Goal: Task Accomplishment & Management: Complete application form

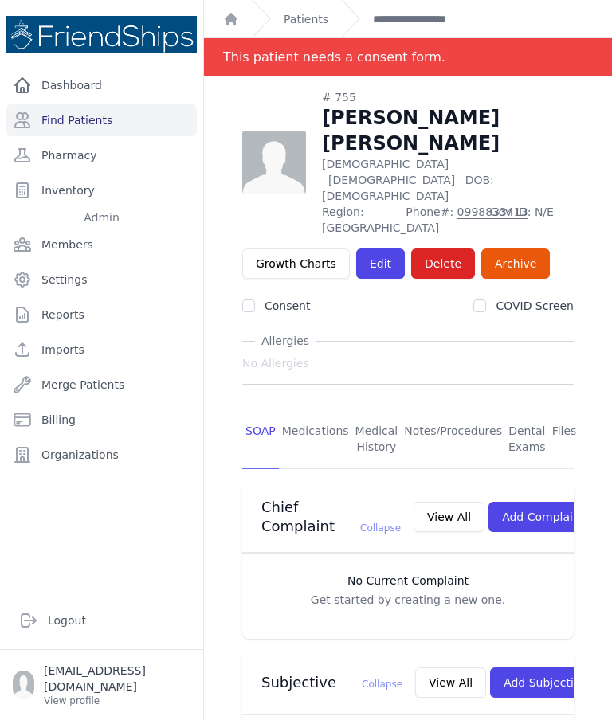
click at [80, 119] on link "Find Patients" at bounding box center [101, 120] width 190 height 32
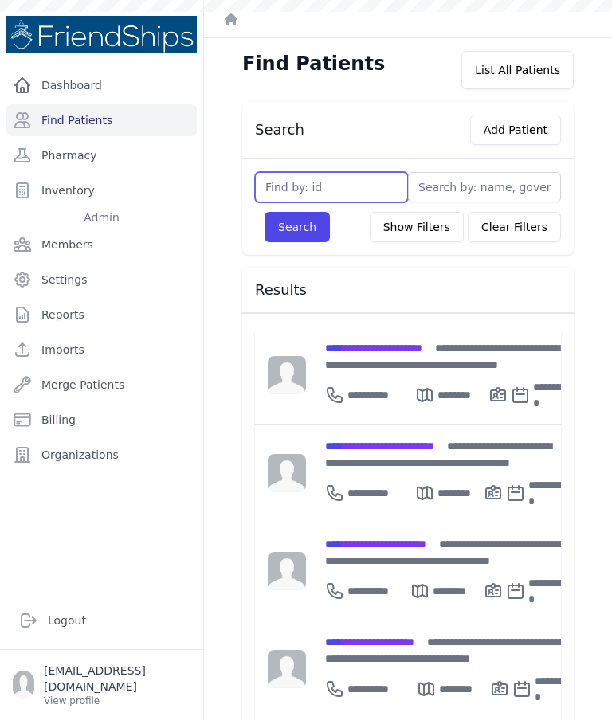
click at [367, 183] on input "text" at bounding box center [331, 187] width 153 height 30
type input "729"
click at [287, 222] on button "Search" at bounding box center [296, 227] width 65 height 30
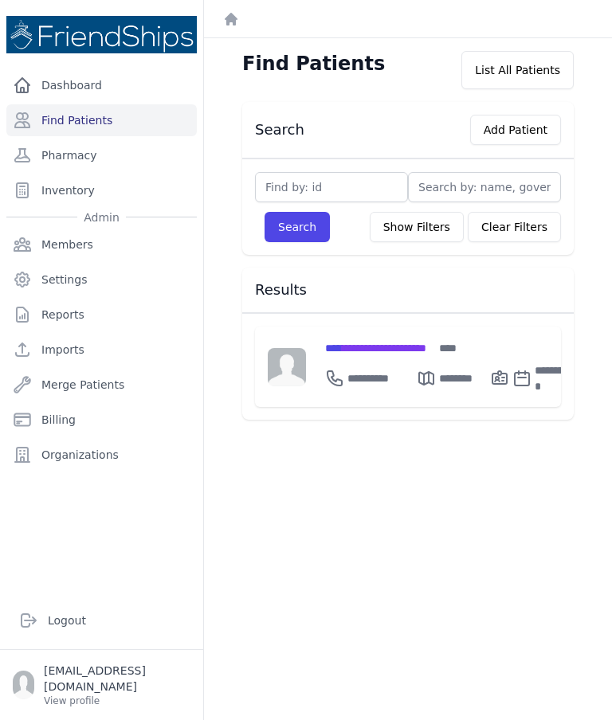
click at [367, 335] on div "**********" at bounding box center [449, 366] width 287 height 80
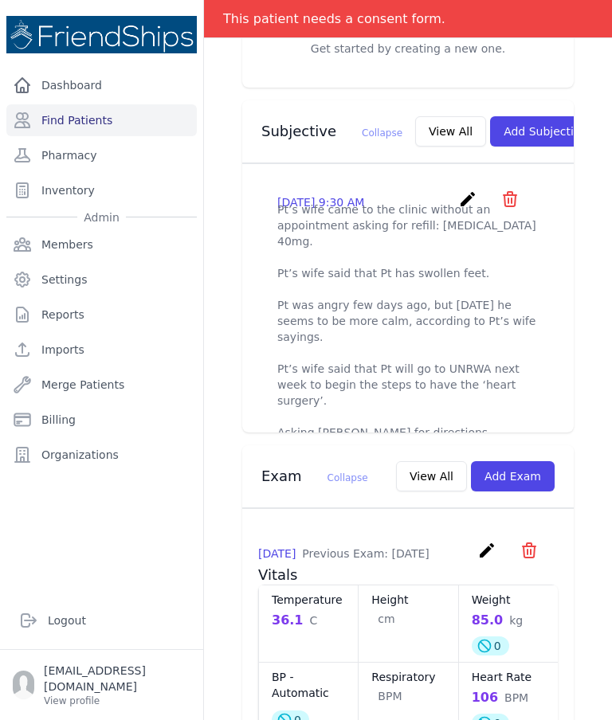
scroll to position [545, 0]
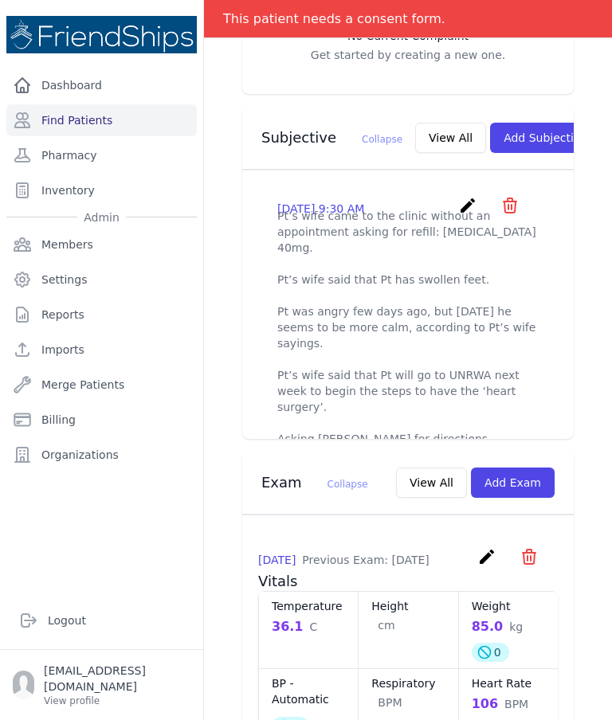
click at [498, 123] on button "Add Subjective" at bounding box center [545, 138] width 111 height 30
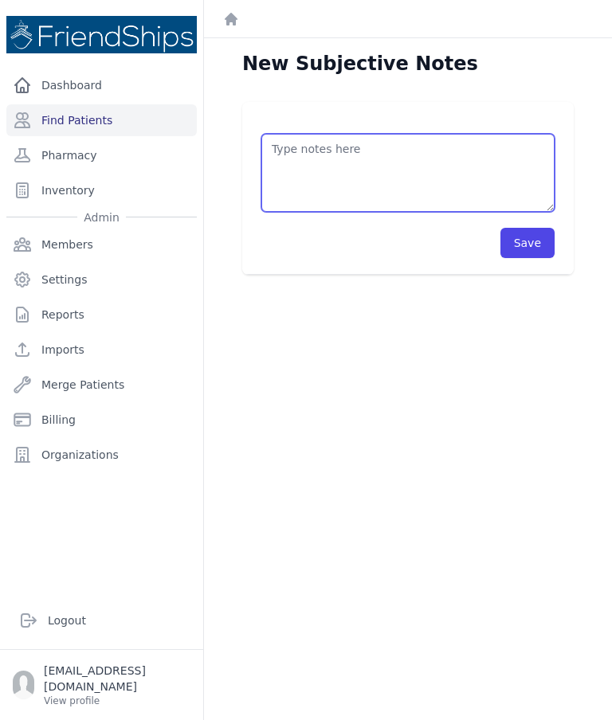
click at [478, 160] on textarea at bounding box center [407, 173] width 293 height 78
paste textarea "Following up with Dr.Tolar"
type textarea "Pt’s wife returned for refill. Following up with Dr.Tolar"
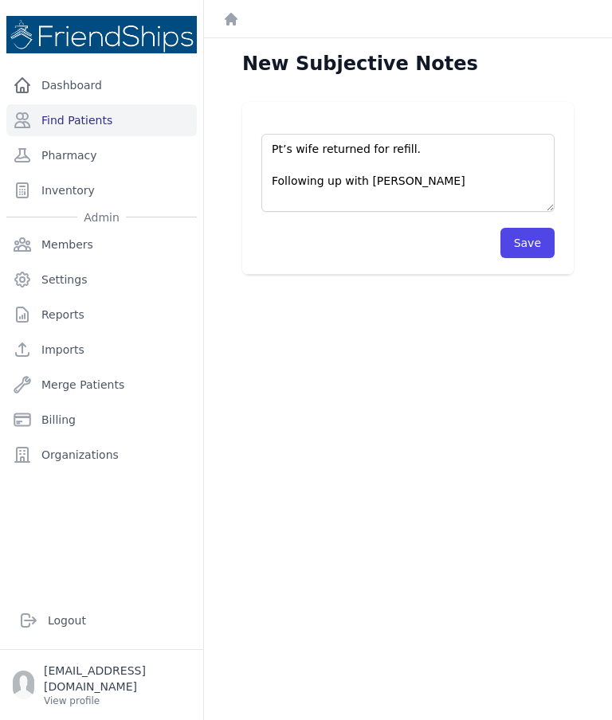
click at [539, 240] on button "Save" at bounding box center [527, 243] width 54 height 30
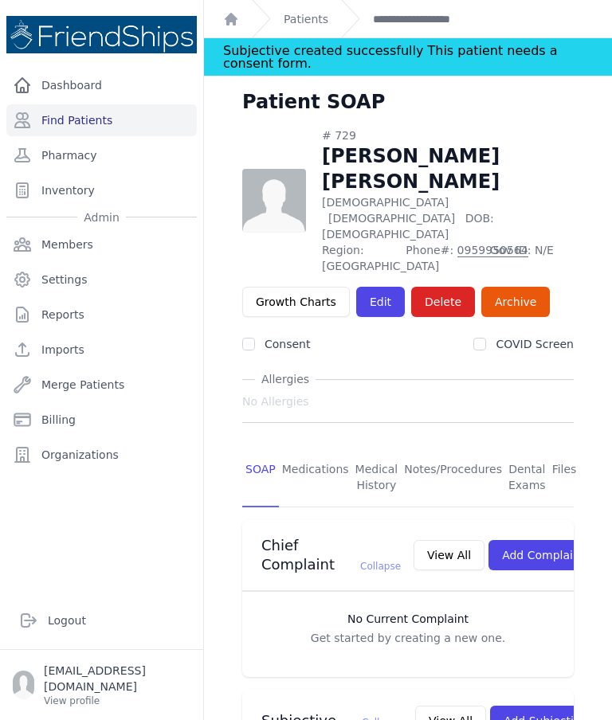
click at [75, 121] on link "Find Patients" at bounding box center [101, 120] width 190 height 32
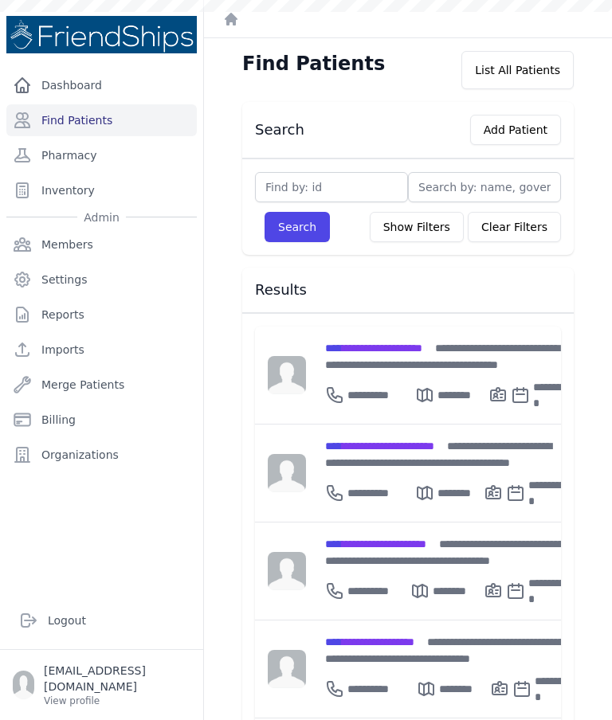
type input "7"
type input "745"
click at [311, 222] on button "Search" at bounding box center [296, 227] width 65 height 30
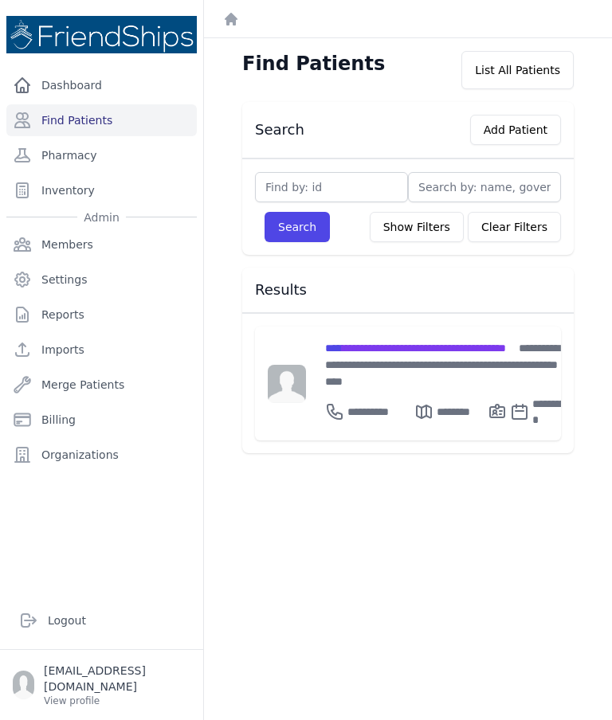
click at [432, 350] on span "**********" at bounding box center [415, 347] width 181 height 11
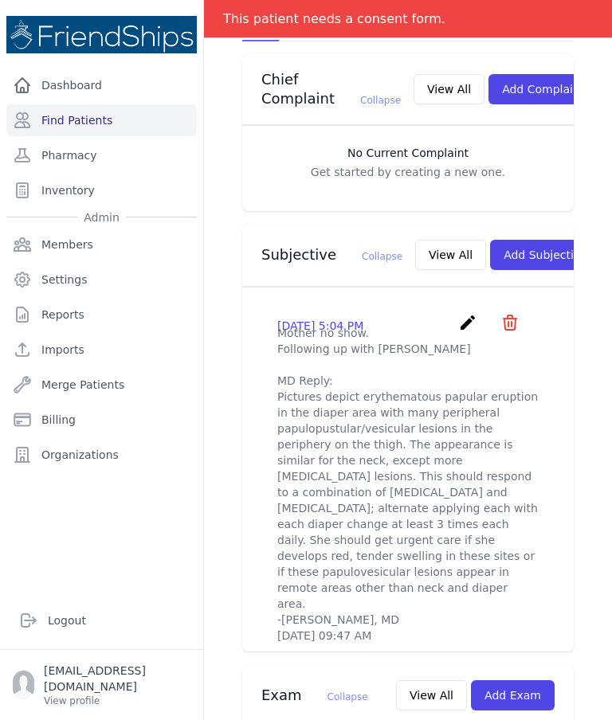
scroll to position [478, 0]
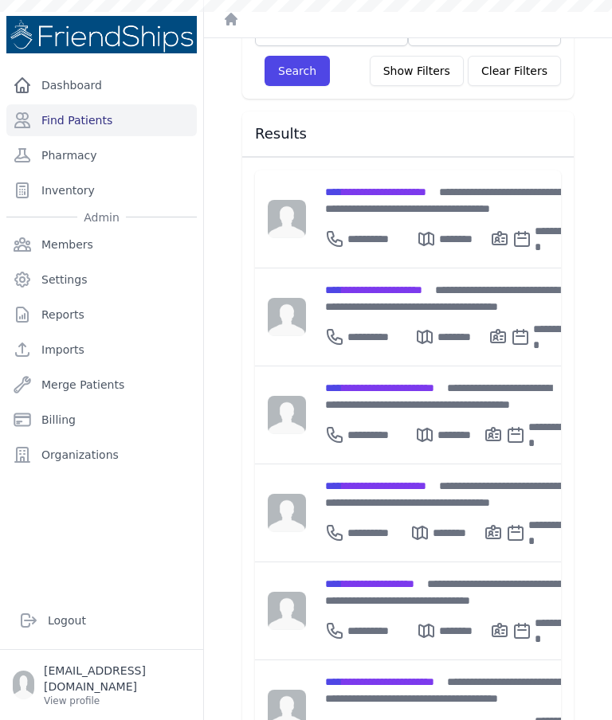
scroll to position [158, 0]
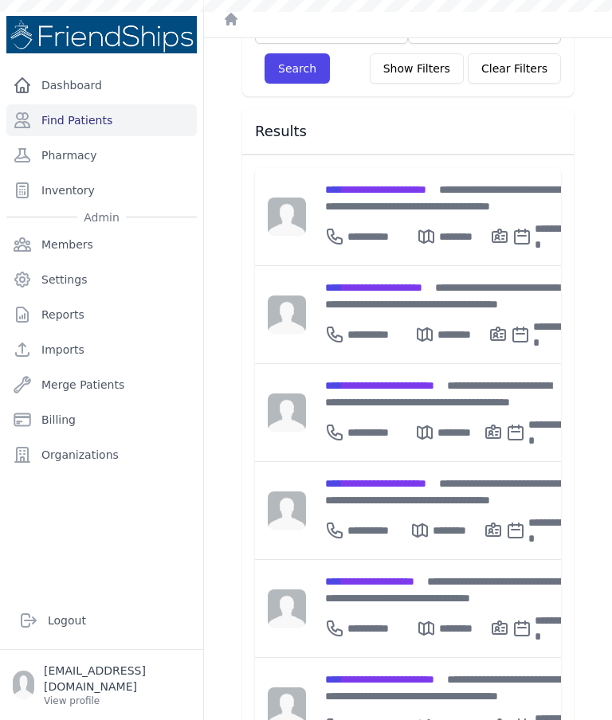
click at [414, 576] on span "**********" at bounding box center [369, 581] width 89 height 11
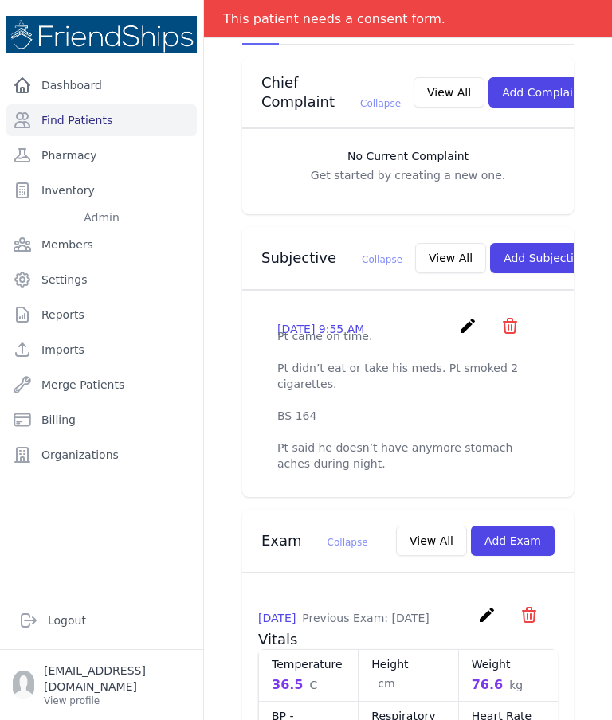
scroll to position [398, 0]
click at [466, 317] on icon "create" at bounding box center [467, 326] width 19 height 19
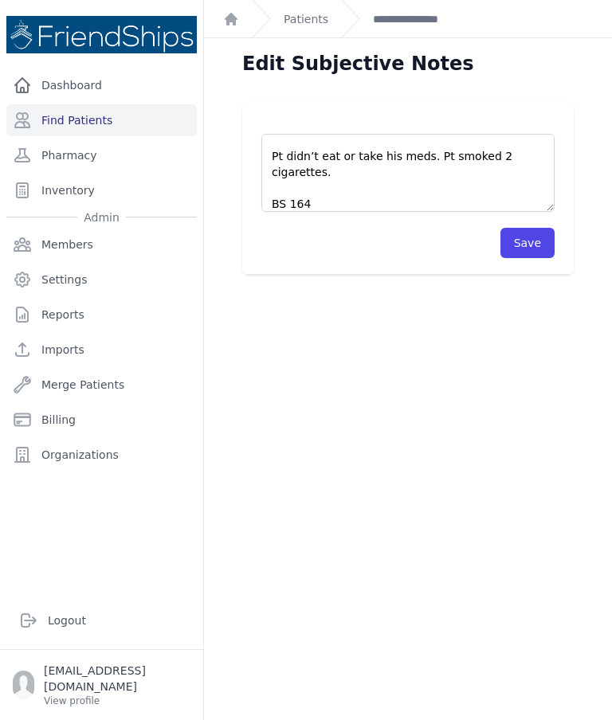
scroll to position [28, 0]
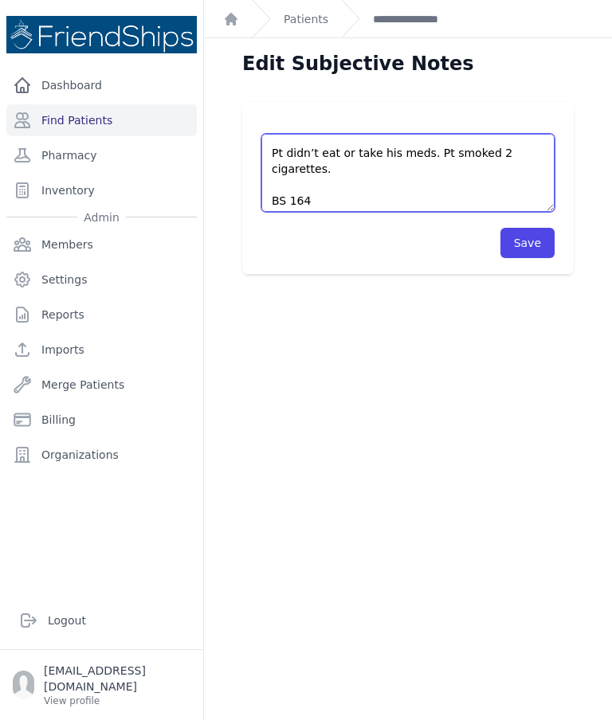
click at [365, 166] on textarea "Pt came on time. Pt didn’t eat or take his meds. Pt smoked 2 cigarettes. BS 164…" at bounding box center [407, 173] width 293 height 78
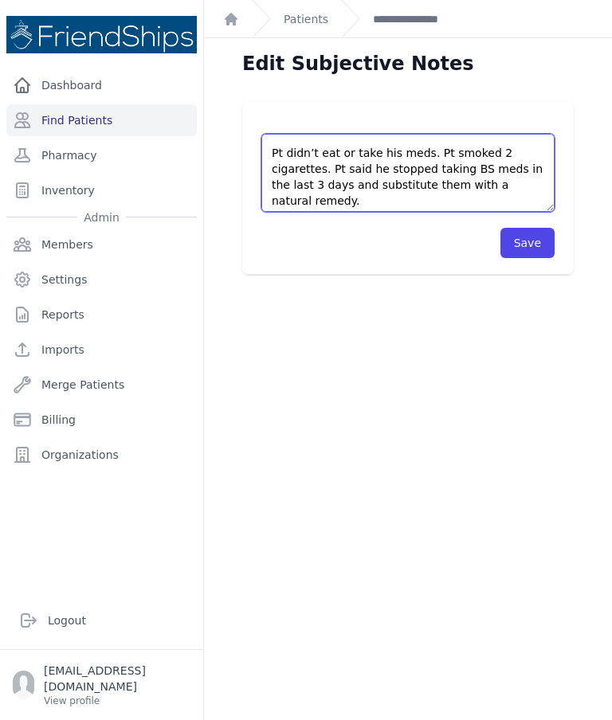
click at [394, 186] on textarea "Pt came on time. Pt didn’t eat or take his meds. Pt smoked 2 cigarettes. BS 164…" at bounding box center [407, 173] width 293 height 78
click at [459, 183] on textarea "Pt came on time. Pt didn’t eat or take his meds. Pt smoked 2 cigarettes. BS 164…" at bounding box center [407, 173] width 293 height 78
click at [407, 193] on textarea "Pt came on time. Pt didn’t eat or take his meds. Pt smoked 2 cigarettes. BS 164…" at bounding box center [407, 173] width 293 height 78
click at [400, 188] on textarea "Pt came on time. Pt didn’t eat or take his meds. Pt smoked 2 cigarettes. BS 164…" at bounding box center [407, 173] width 293 height 78
click at [377, 193] on textarea "Pt came on time. Pt didn’t eat or take his meds. Pt smoked 2 cigarettes. BS 164…" at bounding box center [407, 173] width 293 height 78
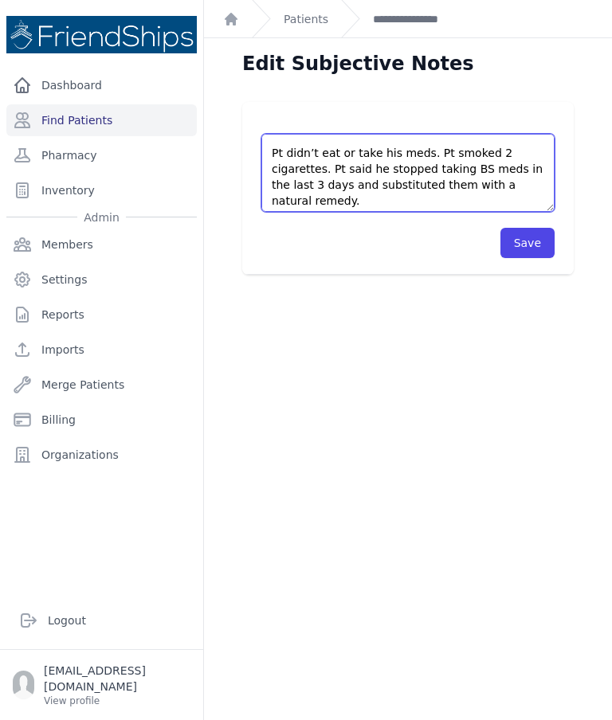
click at [386, 178] on textarea "Pt came on time. Pt didn’t eat or take his meds. Pt smoked 2 cigarettes. BS 164…" at bounding box center [407, 173] width 293 height 78
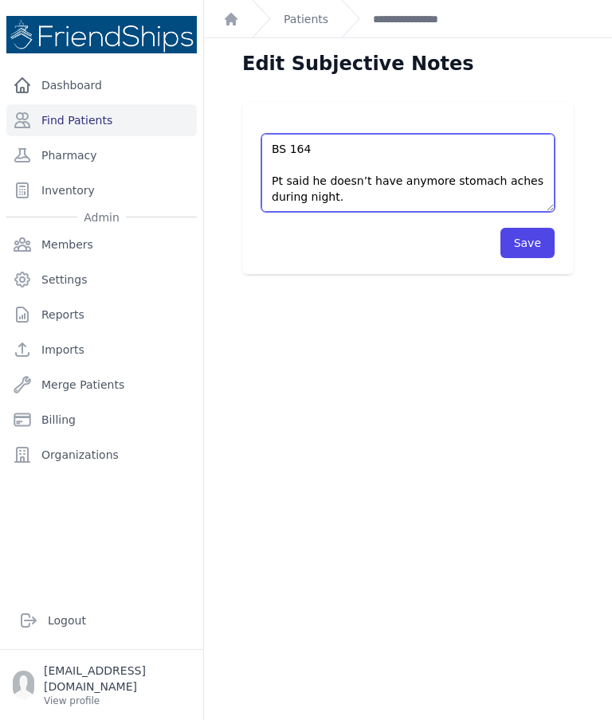
scroll to position [111, 0]
type textarea "Pt came on time. Pt didn’t eat or take his meds. Pt smoked 2 cigarettes. Pt sai…"
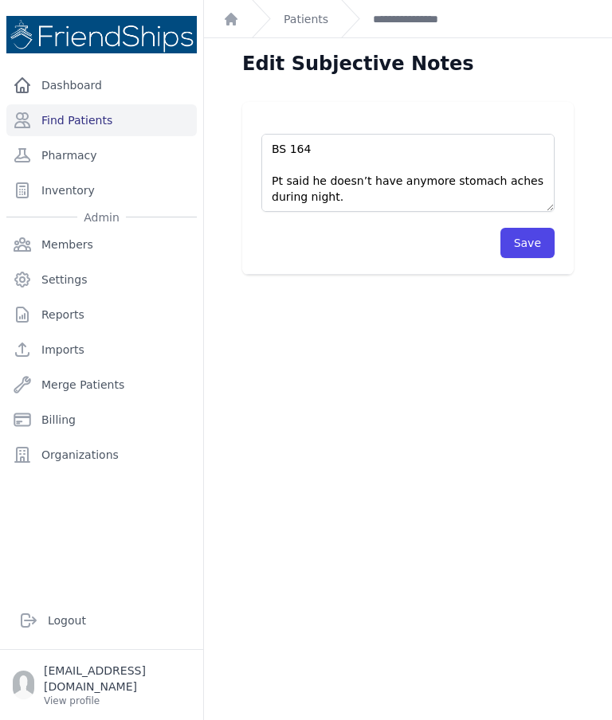
click at [530, 250] on button "Save" at bounding box center [527, 243] width 54 height 30
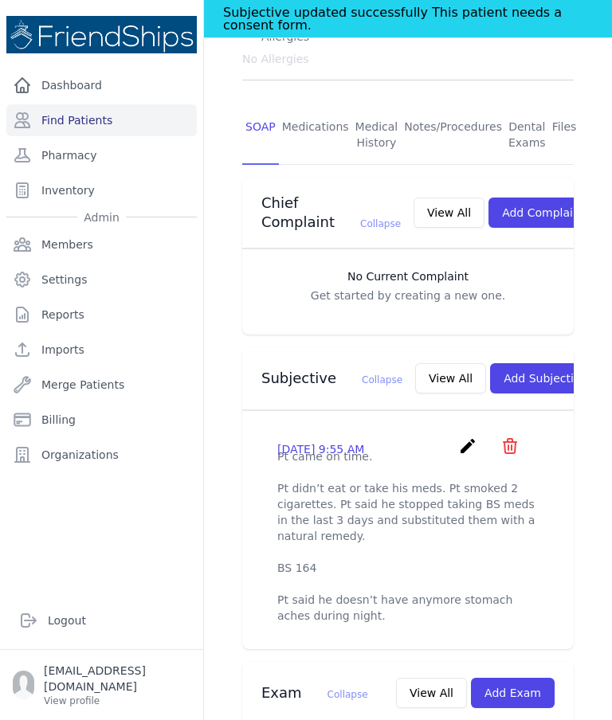
scroll to position [315, 0]
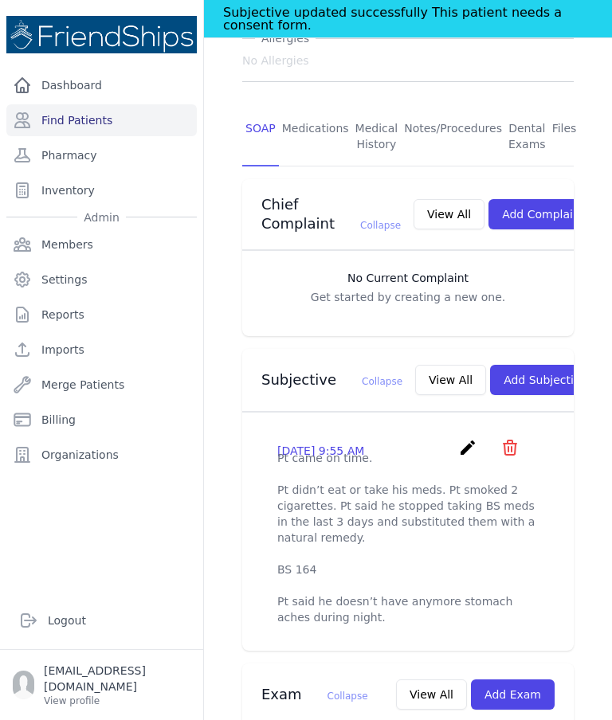
click at [83, 130] on link "Find Patients" at bounding box center [101, 120] width 190 height 32
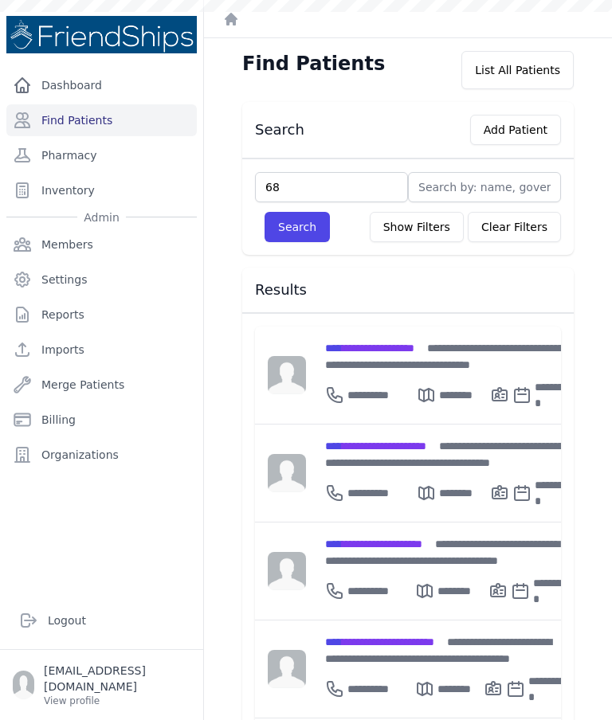
type input "68"
click at [309, 234] on button "Search" at bounding box center [296, 227] width 65 height 30
click at [346, 182] on input "text" at bounding box center [331, 187] width 153 height 30
type input "68"
click at [311, 220] on button "Search" at bounding box center [296, 227] width 65 height 30
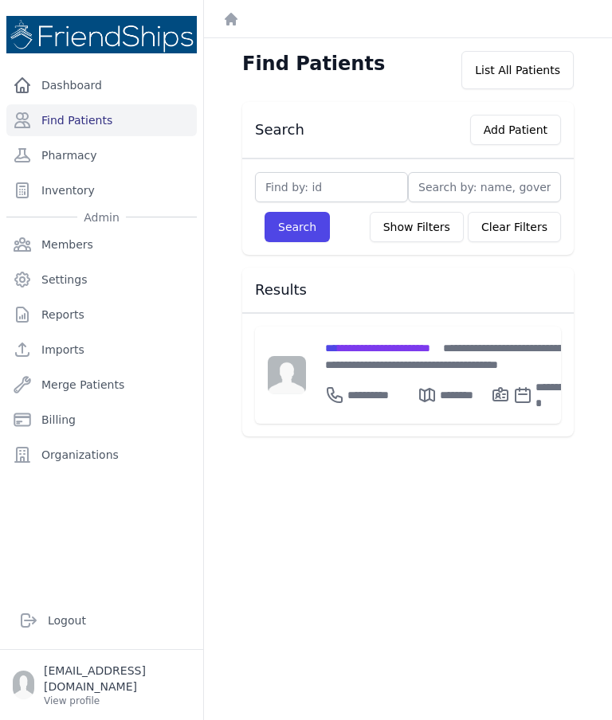
click at [390, 335] on div "**********" at bounding box center [449, 374] width 287 height 97
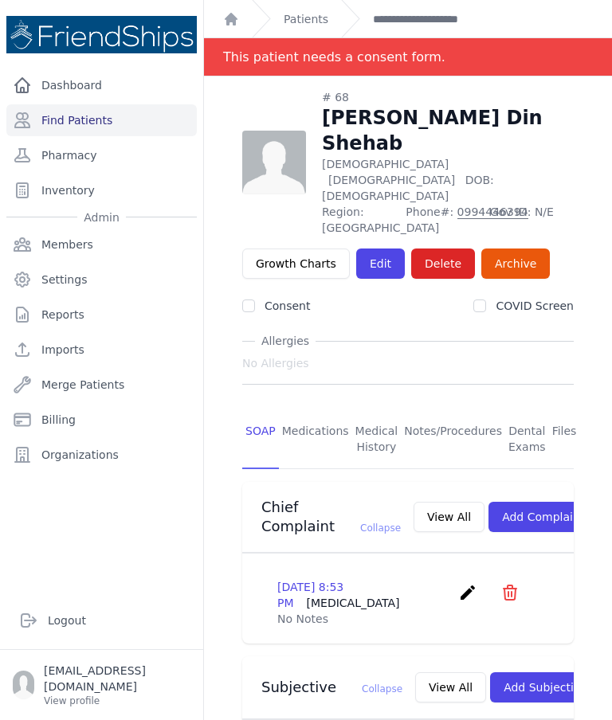
click at [318, 410] on link "Medications" at bounding box center [315, 439] width 73 height 59
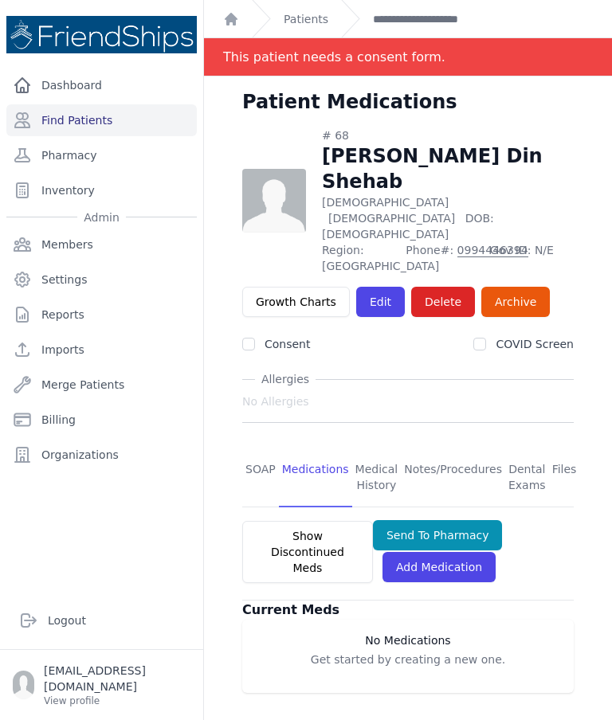
click at [370, 448] on link "Medical History" at bounding box center [376, 477] width 49 height 59
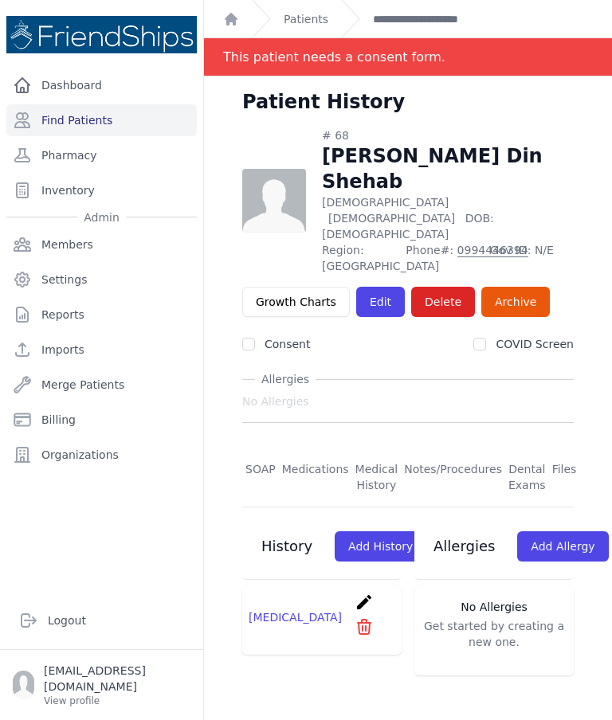
click at [424, 448] on link "Notes/Procedures" at bounding box center [453, 477] width 104 height 59
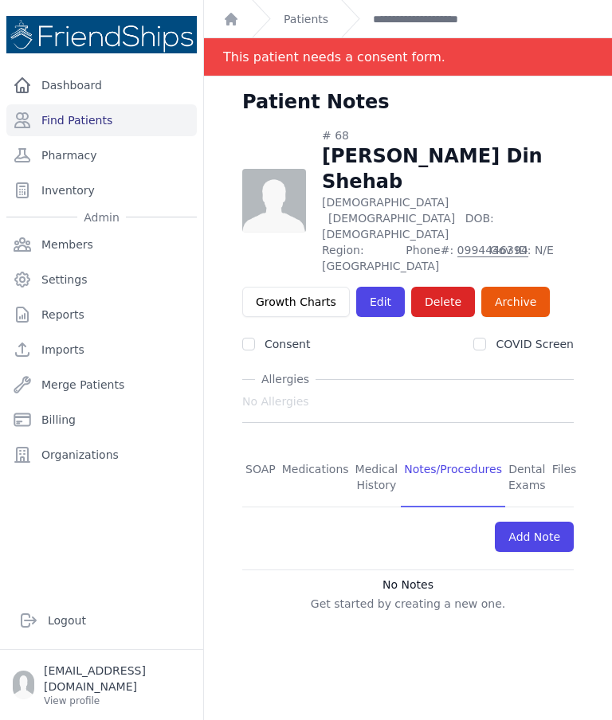
click at [518, 448] on link "Dental Exams" at bounding box center [527, 477] width 44 height 59
click at [522, 448] on link "Dental Exams" at bounding box center [527, 477] width 44 height 59
click at [559, 448] on link "Files" at bounding box center [564, 477] width 31 height 59
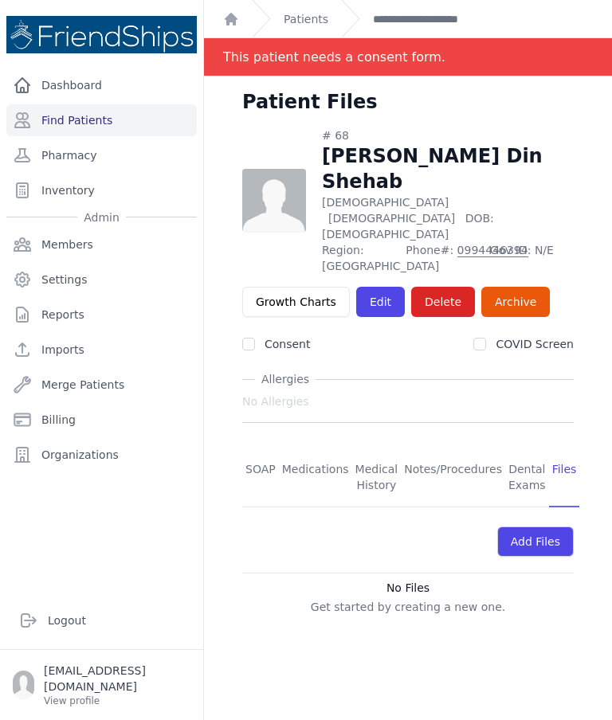
click at [262, 448] on link "SOAP" at bounding box center [260, 477] width 37 height 59
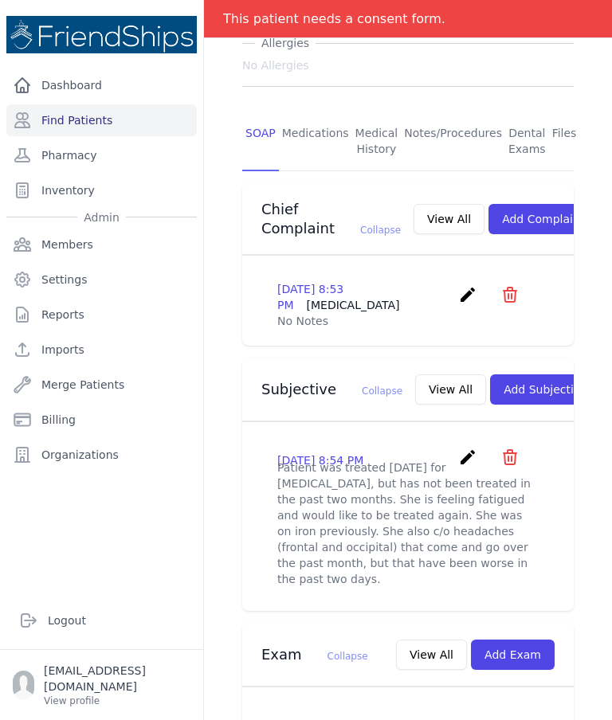
scroll to position [358, 0]
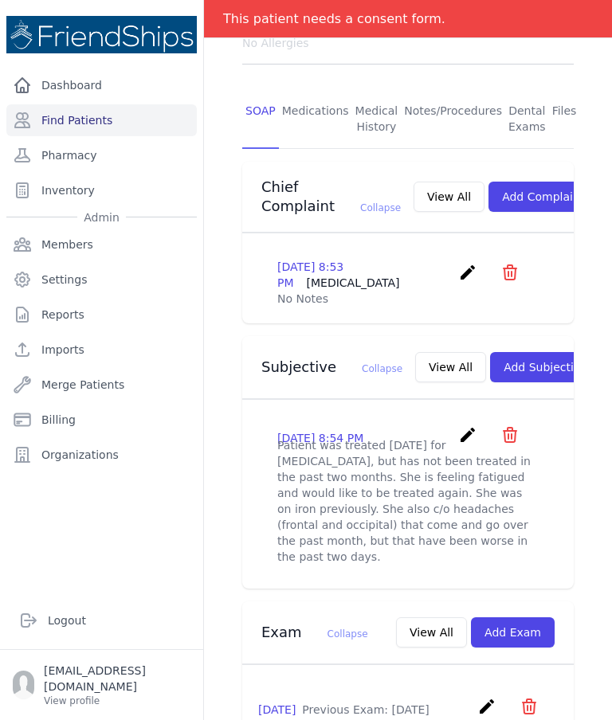
click at [512, 352] on button "Add Subjective" at bounding box center [545, 367] width 111 height 30
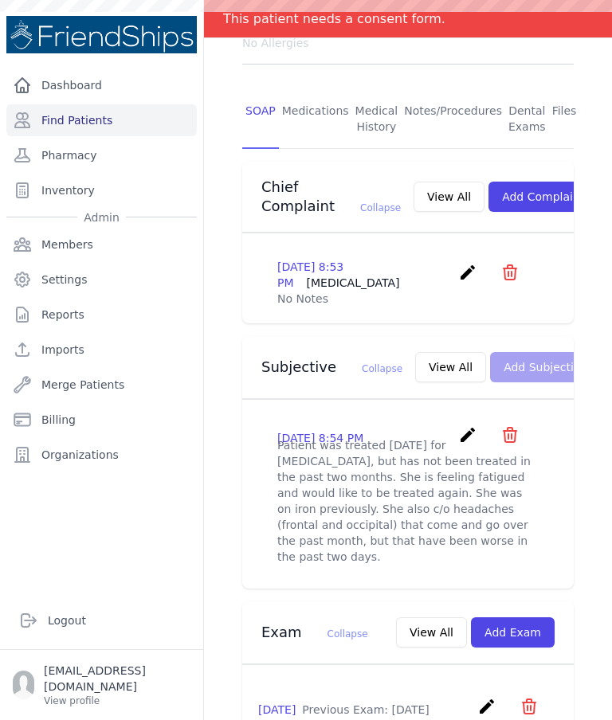
scroll to position [0, 0]
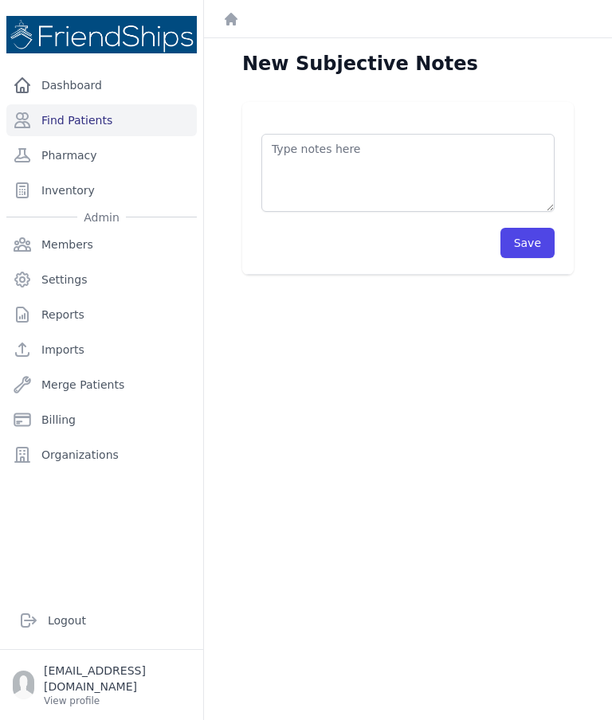
click at [418, 134] on textarea at bounding box center [407, 173] width 293 height 78
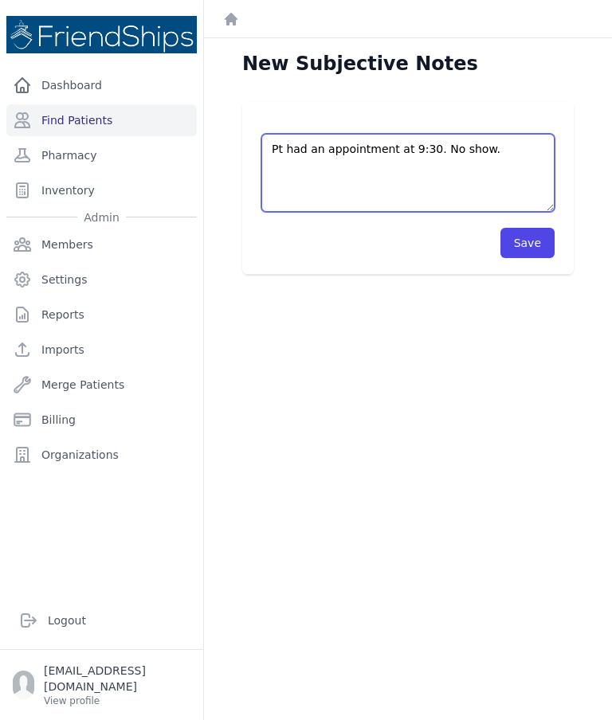
type textarea "Pt had an appointment at 9:30. No show."
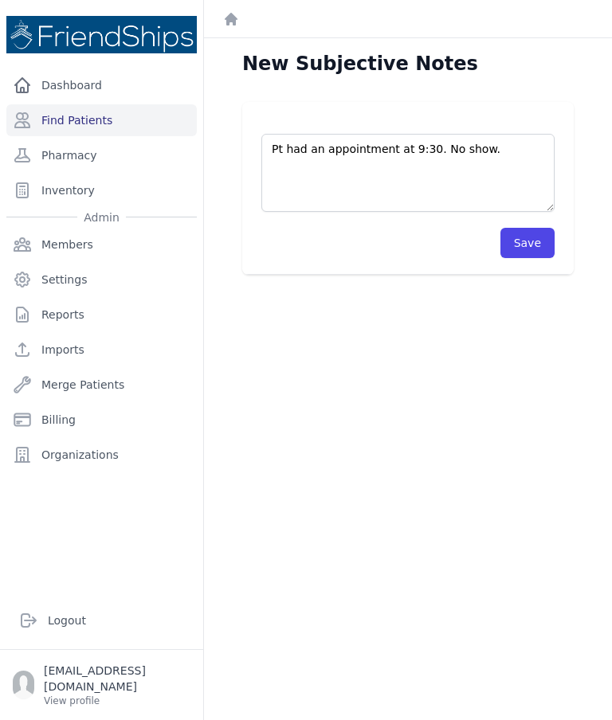
click at [522, 228] on button "Save" at bounding box center [527, 243] width 54 height 30
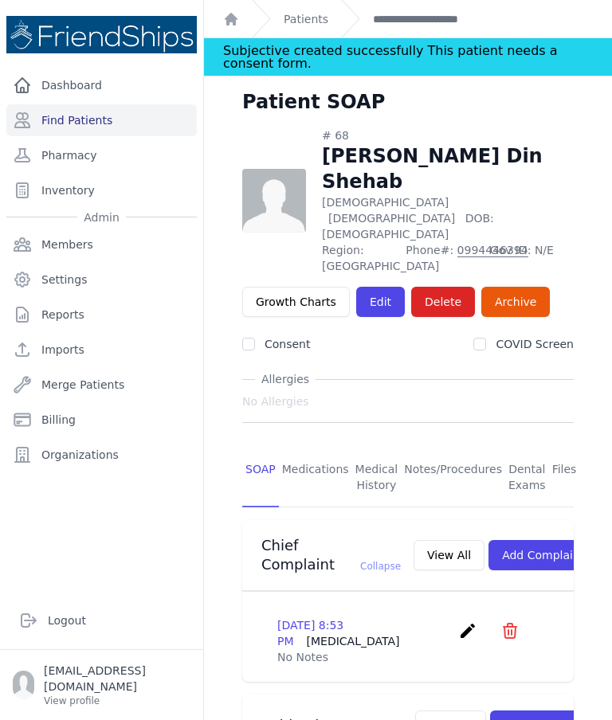
click at [71, 104] on link "Find Patients" at bounding box center [101, 120] width 190 height 32
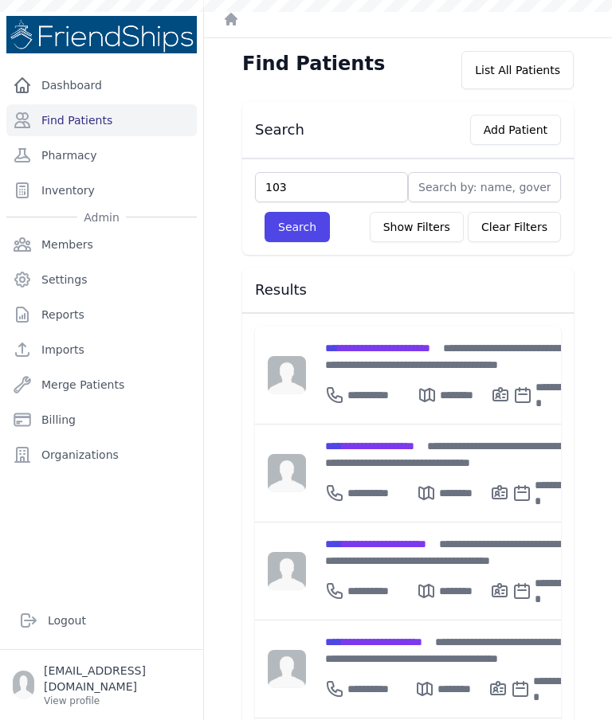
type input "103"
click at [291, 227] on button "Search" at bounding box center [296, 227] width 65 height 30
click at [328, 191] on input "text" at bounding box center [331, 187] width 153 height 30
type input "103"
click at [305, 224] on button "Search" at bounding box center [296, 227] width 65 height 30
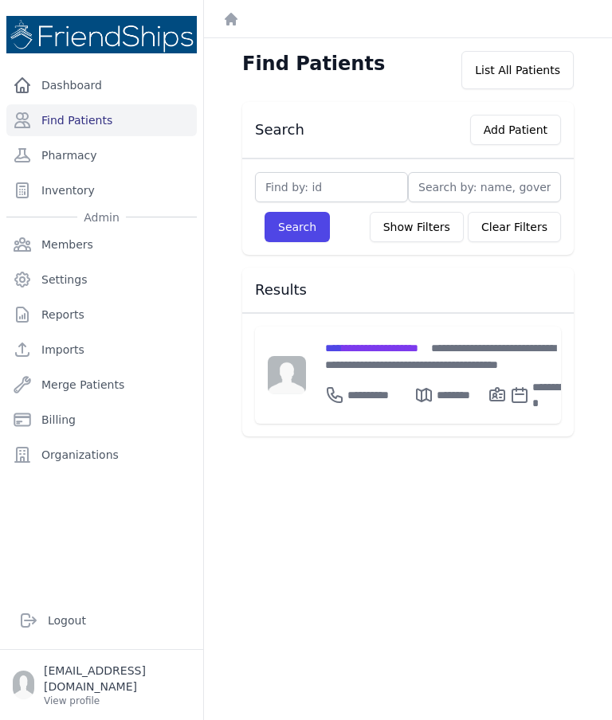
click at [373, 349] on span "**********" at bounding box center [371, 347] width 93 height 11
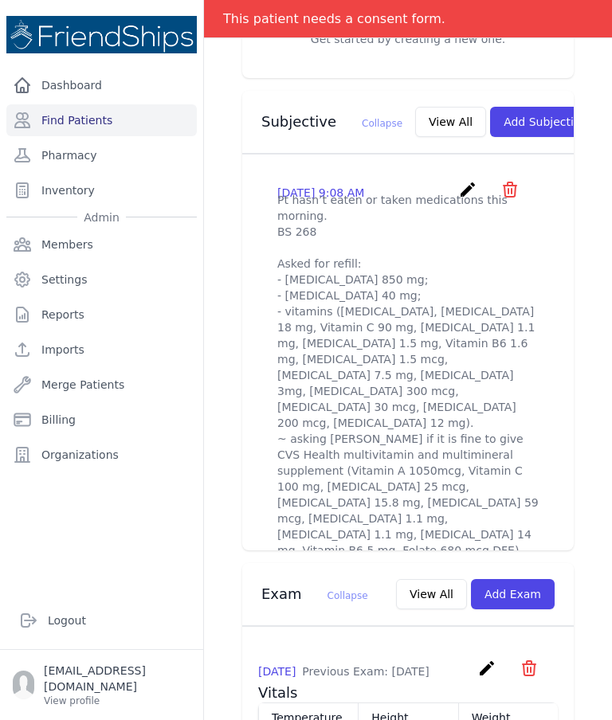
scroll to position [531, 0]
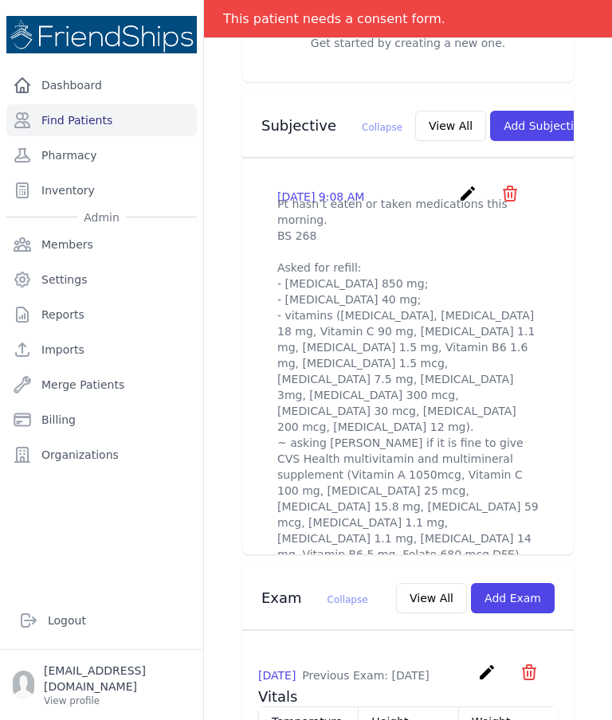
click at [500, 112] on button "Add Subjective" at bounding box center [545, 126] width 111 height 30
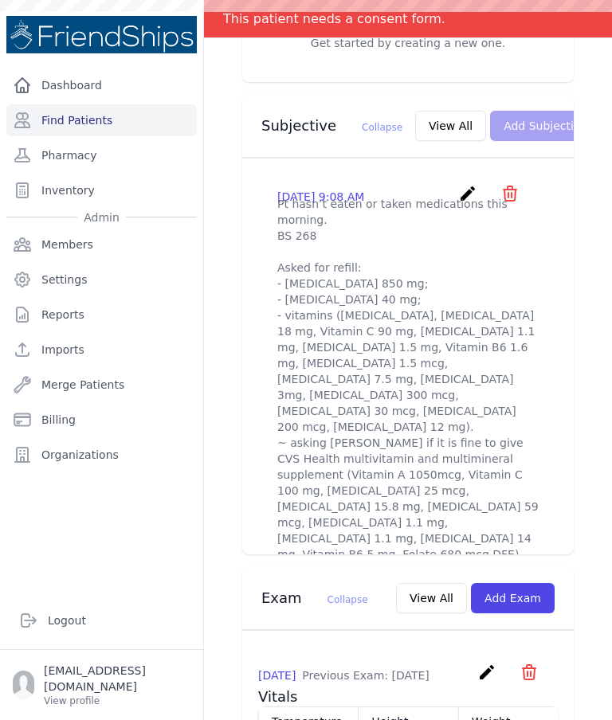
scroll to position [0, 0]
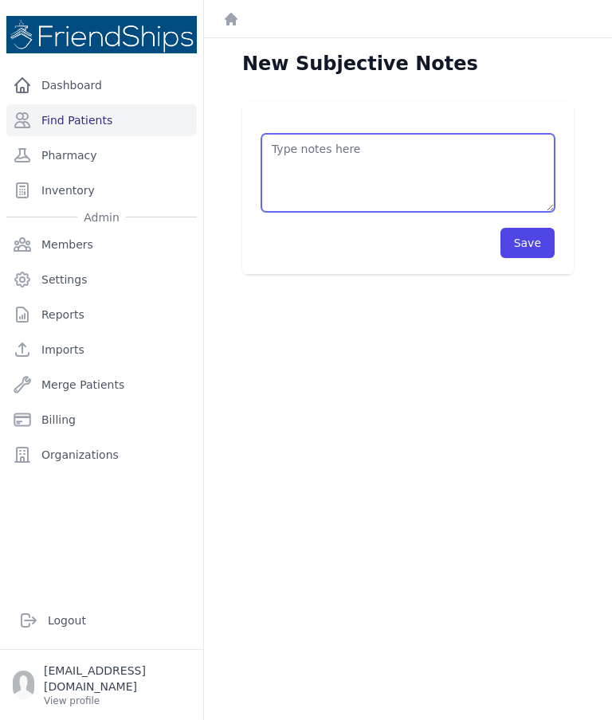
click at [389, 148] on textarea at bounding box center [407, 173] width 293 height 78
paste textarea "Following up with [PERSON_NAME]"
click at [291, 148] on textarea "Following up with [PERSON_NAME]" at bounding box center [407, 173] width 293 height 78
click at [276, 154] on textarea "Following up with [PERSON_NAME]" at bounding box center [407, 173] width 293 height 78
click at [348, 143] on textarea "Following up with [PERSON_NAME]" at bounding box center [407, 173] width 293 height 78
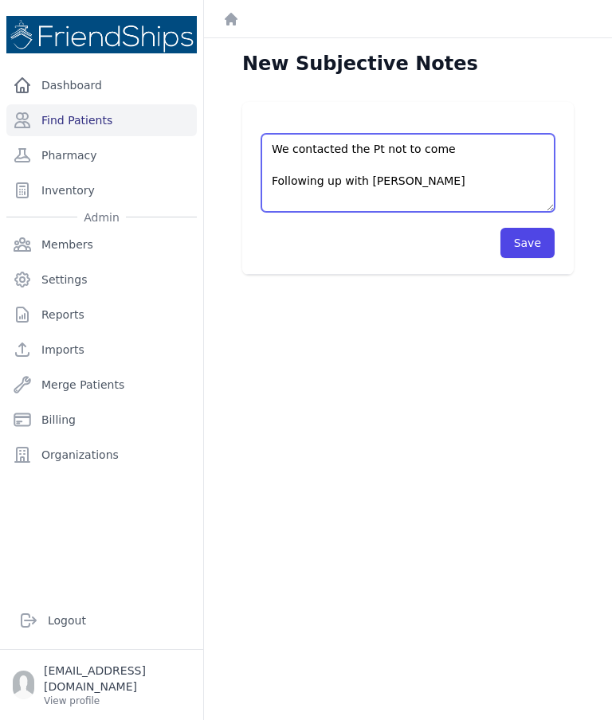
click at [380, 180] on textarea "We contacted the Pt not to come Following up with [PERSON_NAME]" at bounding box center [407, 173] width 293 height 78
click at [495, 145] on textarea "We contacted the Pt not to come Following up with [PERSON_NAME]" at bounding box center [407, 173] width 293 height 78
click at [484, 154] on textarea "We contacted the Pt not to come Following up with Dr. Tolar" at bounding box center [407, 173] width 293 height 78
click at [471, 178] on textarea "We contacted the Pt not to come Following up with Dr. Tolar" at bounding box center [407, 173] width 293 height 78
click at [498, 158] on textarea "We contacted the Pt not to come Following up with Dr. Tolar." at bounding box center [407, 173] width 293 height 78
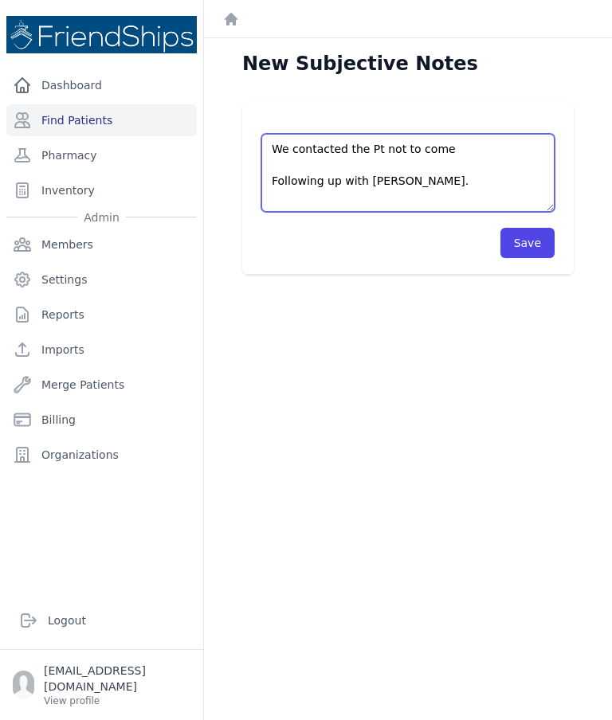
click at [468, 140] on textarea "We contacted the Pt not to come Following up with Dr. Tolar." at bounding box center [407, 173] width 293 height 78
click at [464, 151] on textarea "We contacted the Pt not to come Following up with Dr. Tolar." at bounding box center [407, 173] width 293 height 78
type textarea "We contacted the Pt not to come [DATE] Following up with [PERSON_NAME]."
click at [285, 150] on textarea "We contacted the Pt not to come [DATE] Following up with [PERSON_NAME]." at bounding box center [407, 173] width 293 height 78
click at [280, 150] on textarea "We contacted the Pt not to come [DATE] Following up with [PERSON_NAME]." at bounding box center [407, 173] width 293 height 78
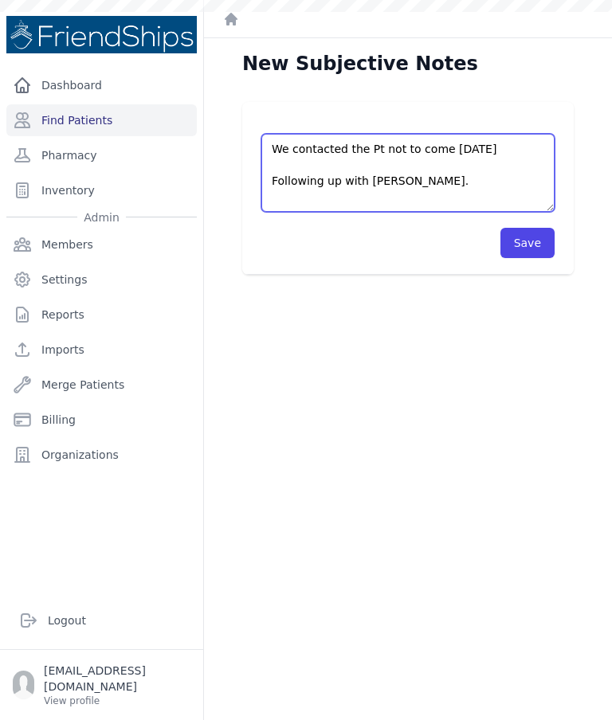
click at [293, 145] on textarea "We contacted the Pt not to come [DATE] Following up with [PERSON_NAME]." at bounding box center [407, 173] width 293 height 78
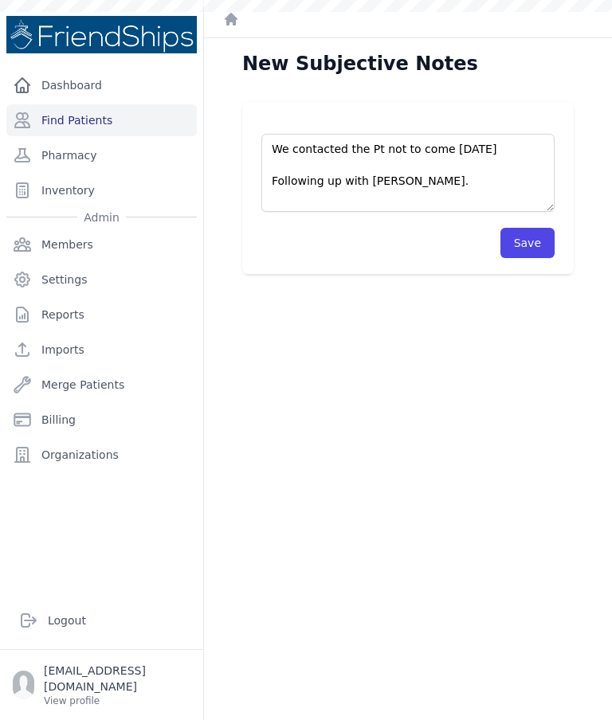
click at [396, 311] on div "New Subjective Notes We contacted the Pt not to come today Following up with Dr…" at bounding box center [408, 398] width 408 height 720
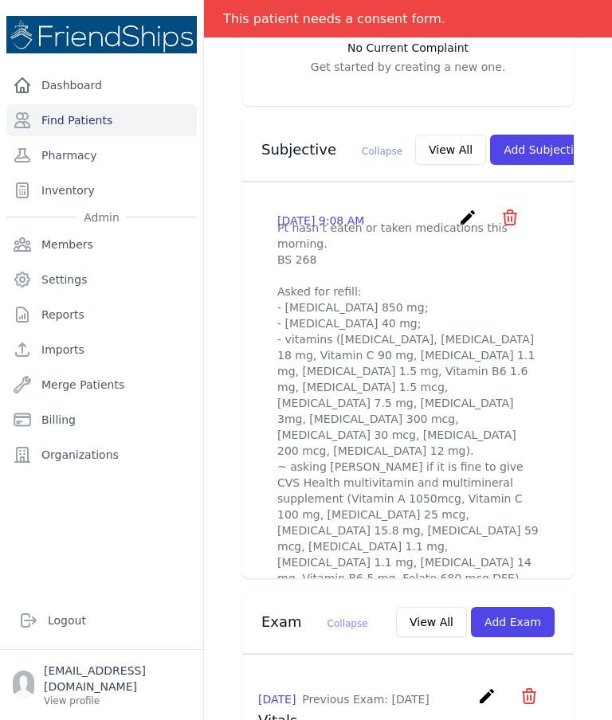
scroll to position [508, 0]
click at [490, 145] on button "Add Subjective" at bounding box center [545, 149] width 111 height 30
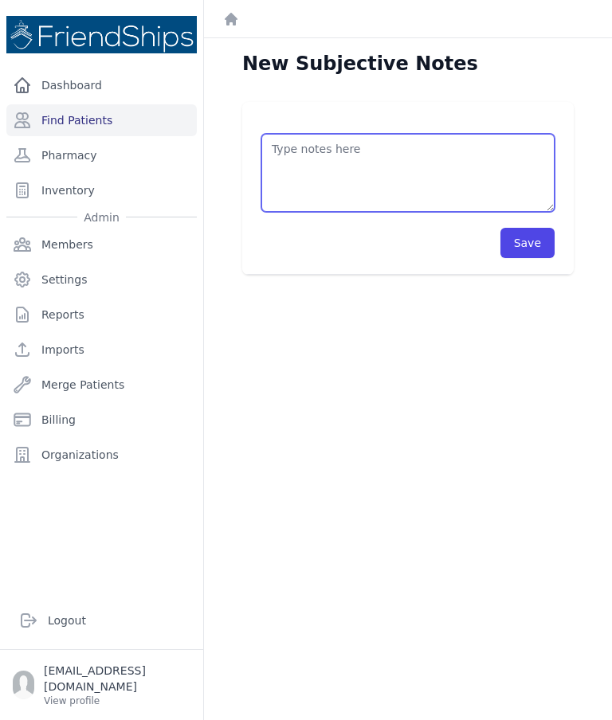
click at [318, 153] on textarea at bounding box center [407, 173] width 293 height 78
paste textarea "We contacted the Pt not to come [DATE] Following up with [PERSON_NAME]."
click at [516, 147] on textarea "We contacted the Pt not to come [DATE] Following up with [PERSON_NAME]." at bounding box center [407, 173] width 293 height 78
click at [414, 149] on textarea "We contacted the Pt not to come [DATE] Following up with [PERSON_NAME]." at bounding box center [407, 173] width 293 height 78
click at [444, 147] on textarea "We contacted the Pt not to come [DATE] Following up with [PERSON_NAME]." at bounding box center [407, 173] width 293 height 78
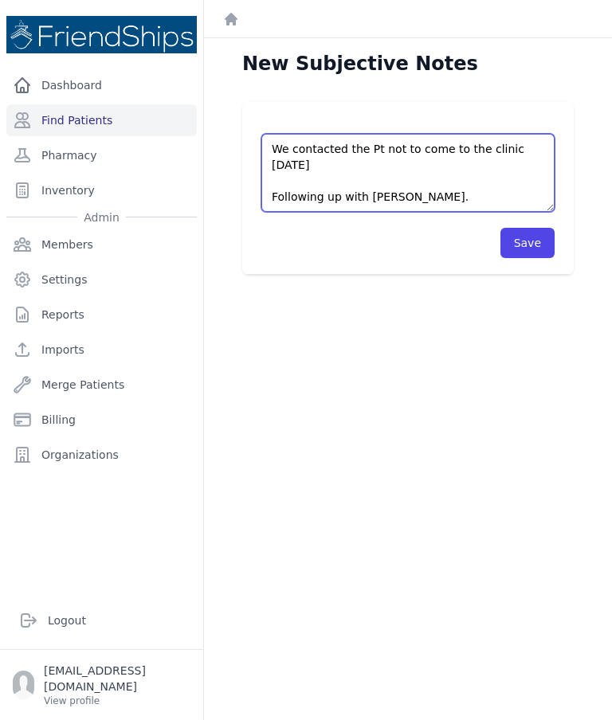
click at [530, 152] on textarea "We contacted the Pt not to come to the clinic today Following up with Dr. Tolar." at bounding box center [407, 173] width 293 height 78
type textarea "We contacted the Pt not to come to the clinic today, as scheduled. Following up…"
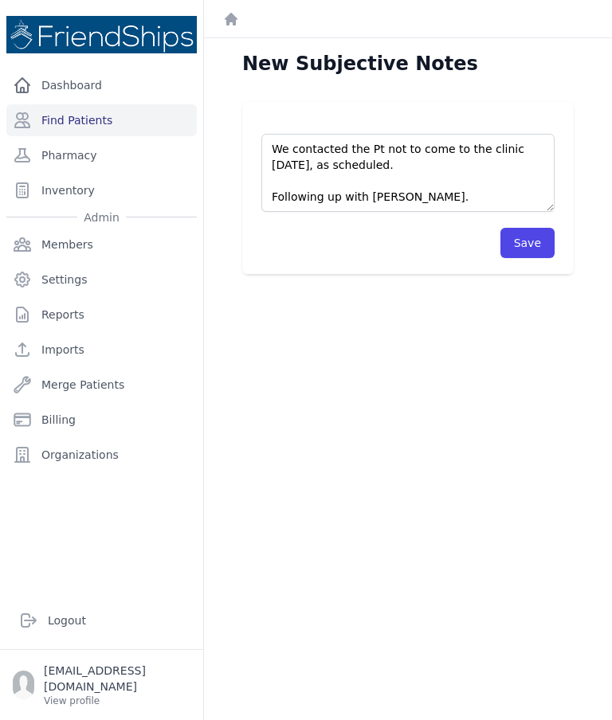
click at [537, 237] on button "Save" at bounding box center [527, 243] width 54 height 30
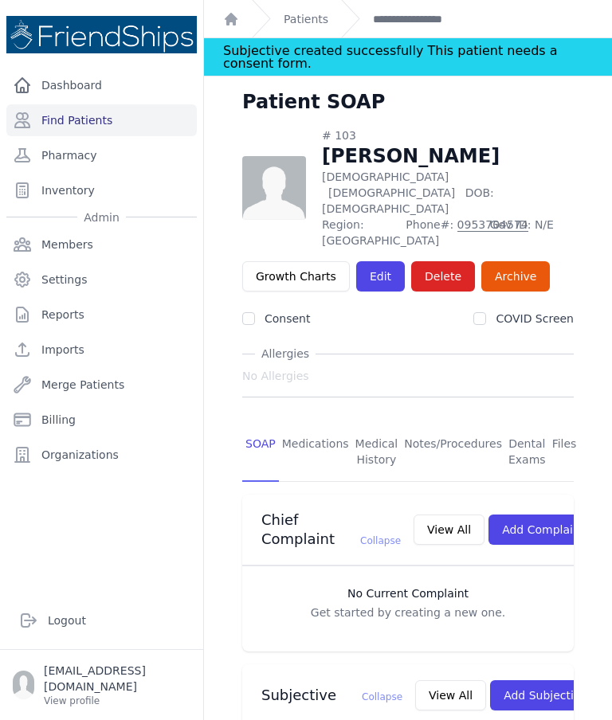
click at [88, 122] on link "Find Patients" at bounding box center [101, 120] width 190 height 32
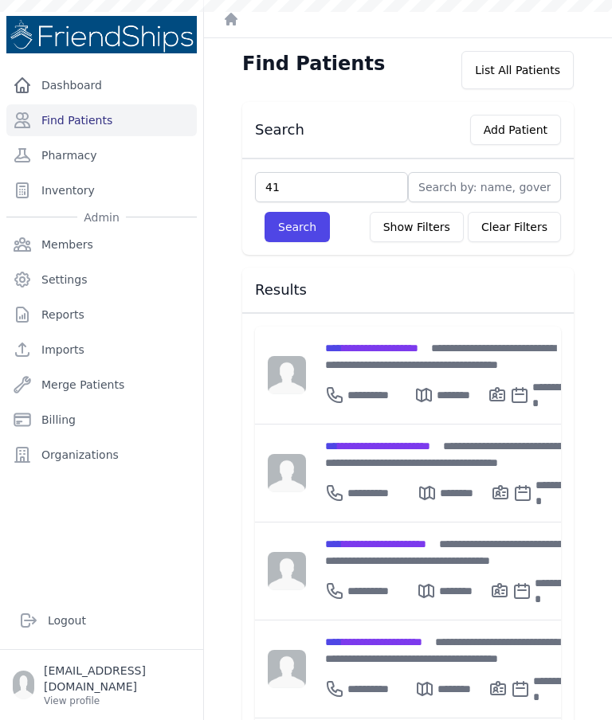
type input "419"
click at [315, 233] on button "Search" at bounding box center [296, 227] width 65 height 30
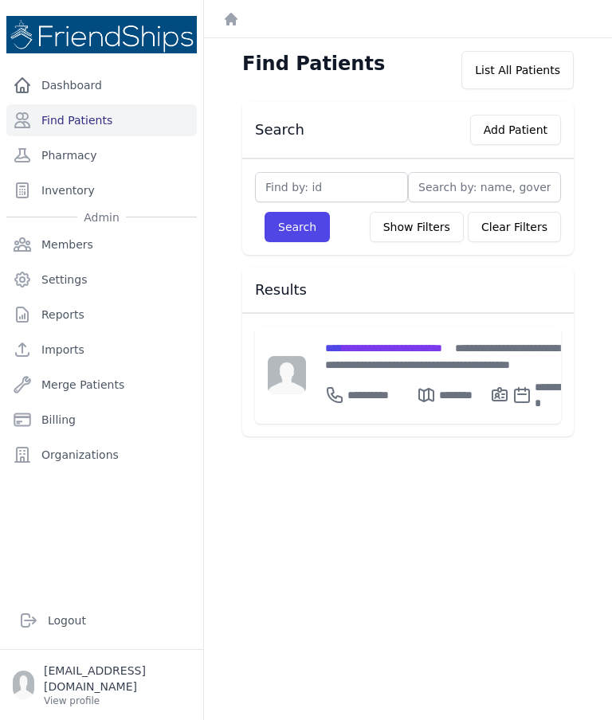
click at [442, 342] on span "**********" at bounding box center [383, 347] width 117 height 11
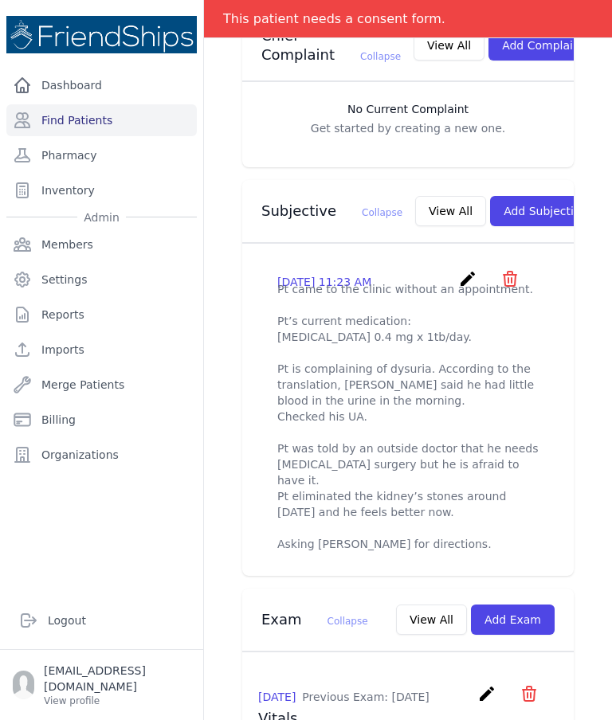
scroll to position [445, 0]
click at [512, 198] on button "Add Subjective" at bounding box center [545, 212] width 111 height 30
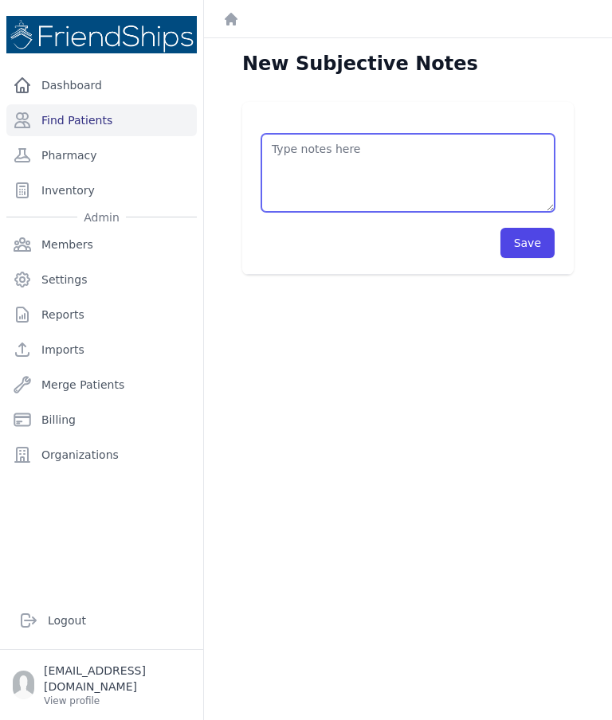
click at [408, 156] on textarea at bounding box center [407, 173] width 293 height 78
click at [342, 182] on textarea "Pt returned to the clinic as scheduled. Told the Pt to bring a PSA result." at bounding box center [407, 173] width 293 height 78
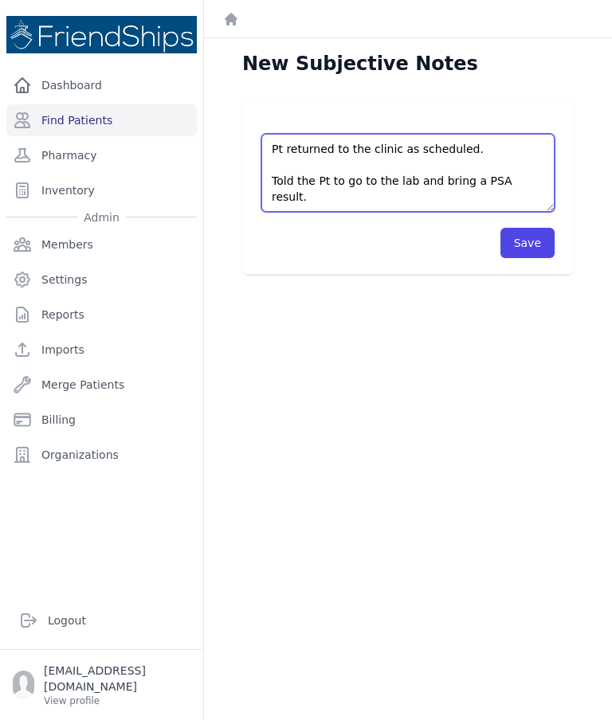
click at [537, 172] on textarea "Pt returned to the clinic as scheduled. Told the Pt to go to the lab and bring …" at bounding box center [407, 173] width 293 height 78
click at [527, 175] on textarea "Pt returned to the clinic as scheduled. Told the Pt to go to the lab and bring …" at bounding box center [407, 173] width 293 height 78
click at [462, 174] on textarea "Pt returned to the clinic as scheduled. Told the Pt to go to the lab and bring …" at bounding box center [407, 173] width 293 height 78
click at [477, 168] on textarea "Pt returned to the clinic as scheduled. Told the Pt to go to the lab and check …" at bounding box center [407, 173] width 293 height 78
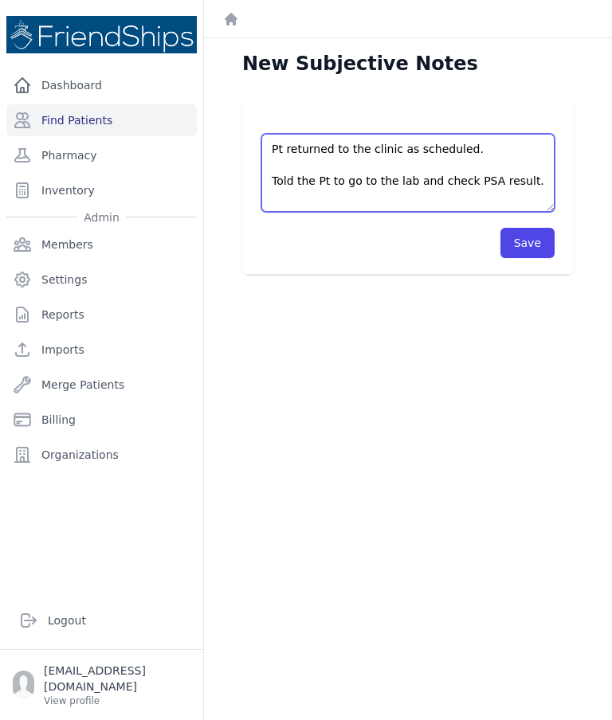
click at [528, 166] on textarea "Pt returned to the clinic as scheduled. Told the Pt to go to the lab and check …" at bounding box center [407, 173] width 293 height 78
click at [506, 147] on textarea "Pt returned to the clinic as scheduled. Told the Pt to go to the lab and check …" at bounding box center [407, 173] width 293 height 78
click at [490, 150] on textarea "Pt returned to the clinic as scheduled. Told the Pt to go to the lab and check …" at bounding box center [407, 173] width 293 height 78
click at [392, 201] on textarea "Pt returned to the clinic as scheduled. Told the Pt to go to the lab and check …" at bounding box center [407, 173] width 293 height 78
paste textarea "We contacted the Pt not to come [DATE] Following up with [PERSON_NAME]."
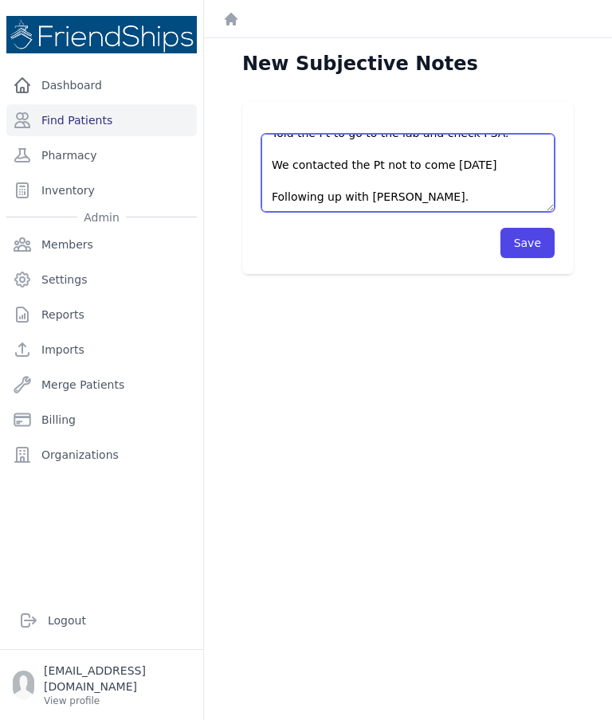
scroll to position [44, 0]
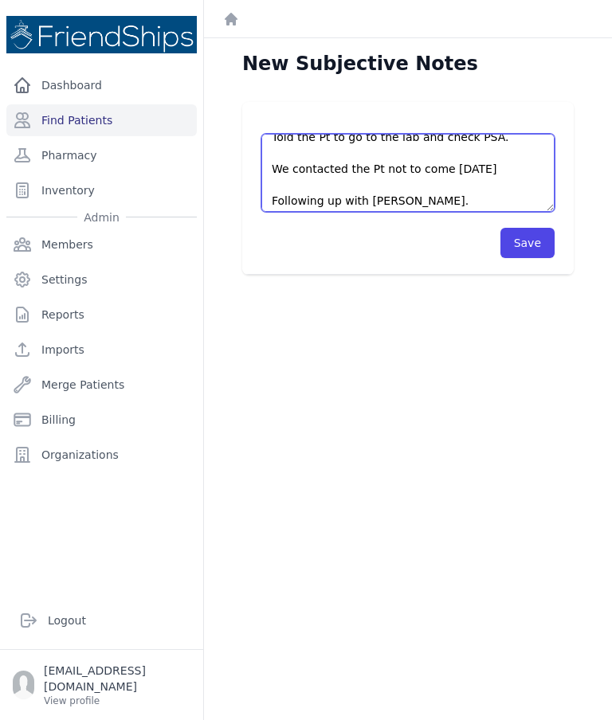
click at [485, 178] on textarea "Pt returned to the clinic as scheduled. Told the Pt to go to the lab and check …" at bounding box center [407, 173] width 293 height 78
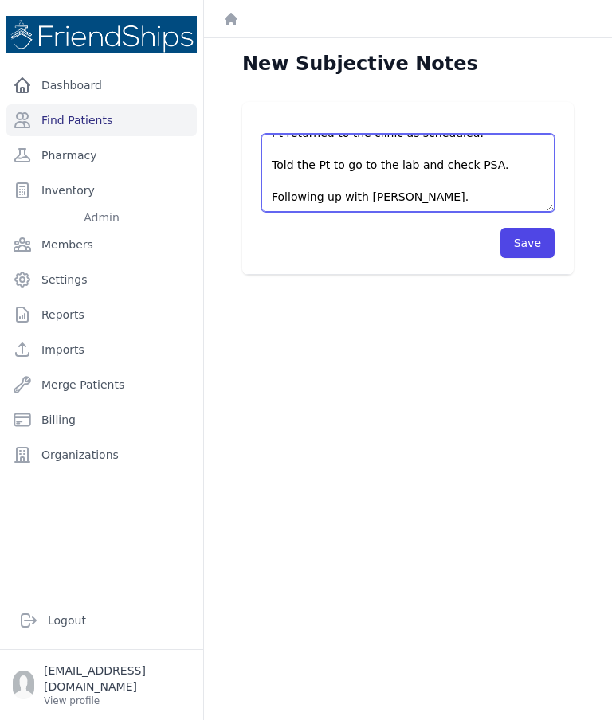
click at [440, 197] on textarea "Pt returned to the clinic as scheduled. Told the Pt to go to the lab and check …" at bounding box center [407, 173] width 293 height 78
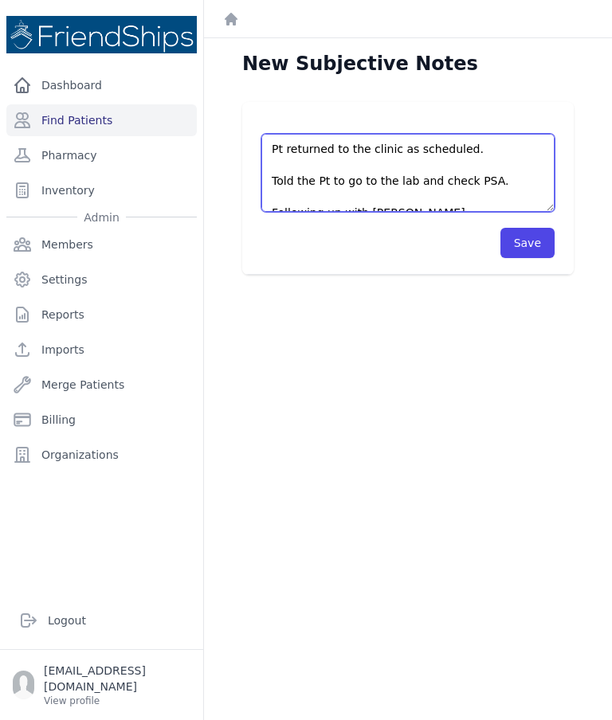
scroll to position [0, 0]
click at [524, 142] on textarea "Pt returned to the clinic as scheduled. Told the Pt to go to the lab and check …" at bounding box center [407, 173] width 293 height 78
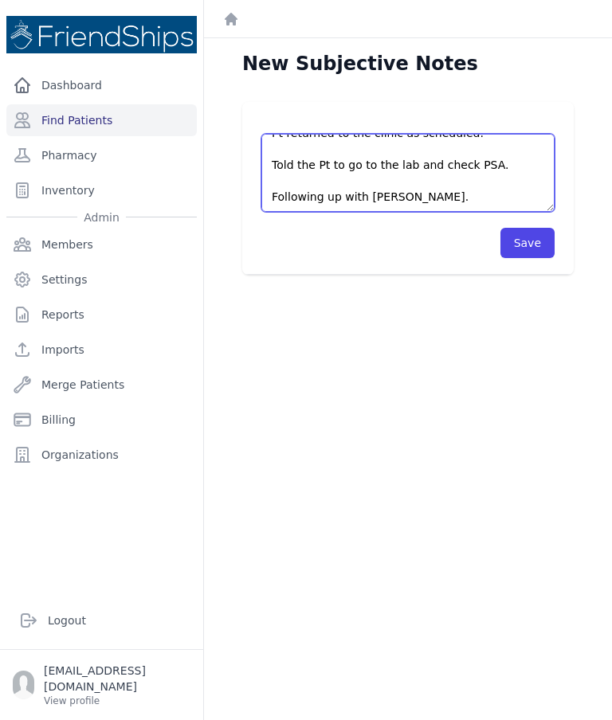
scroll to position [16, 0]
type textarea "Pt returned to the clinic as scheduled. Told the Pt to go to the lab and check …"
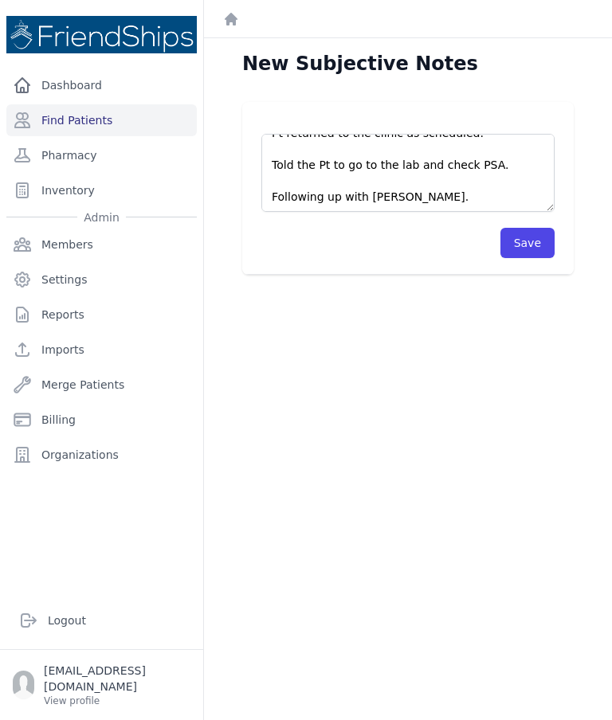
click at [528, 248] on button "Save" at bounding box center [527, 243] width 54 height 30
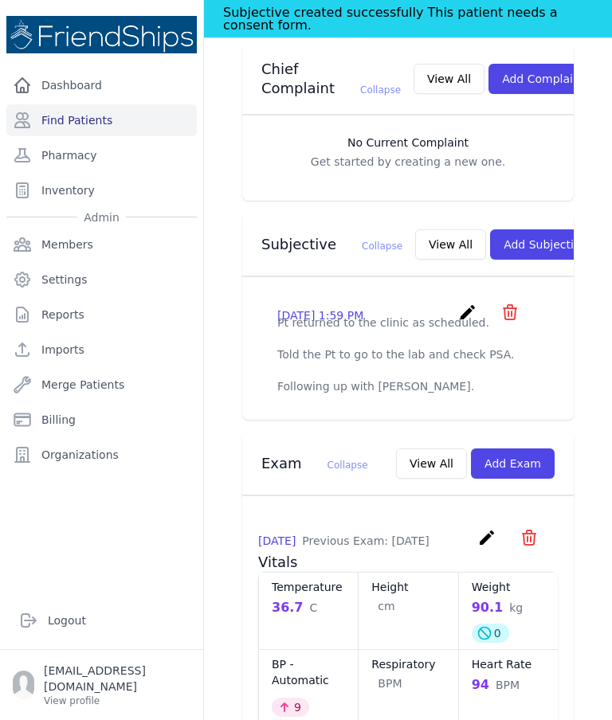
scroll to position [451, 0]
click at [65, 119] on link "Find Patients" at bounding box center [101, 120] width 190 height 32
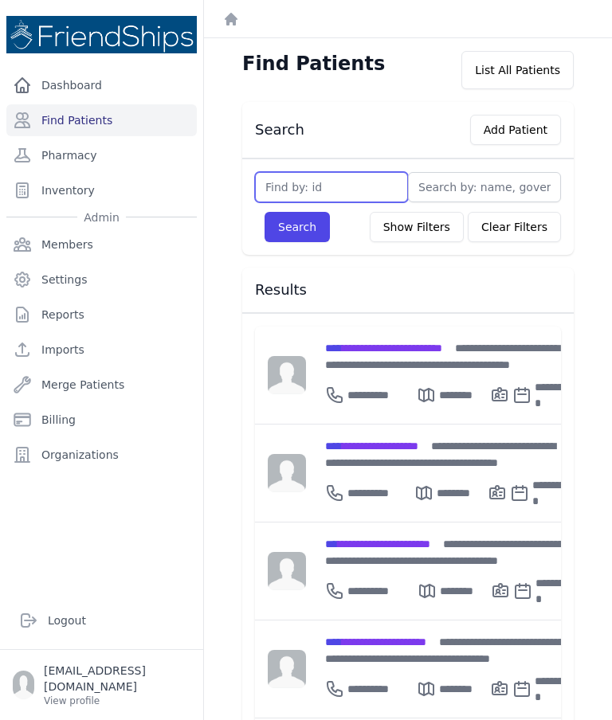
click at [345, 182] on input "text" at bounding box center [331, 187] width 153 height 30
type input "643"
click at [309, 220] on button "Search" at bounding box center [296, 227] width 65 height 30
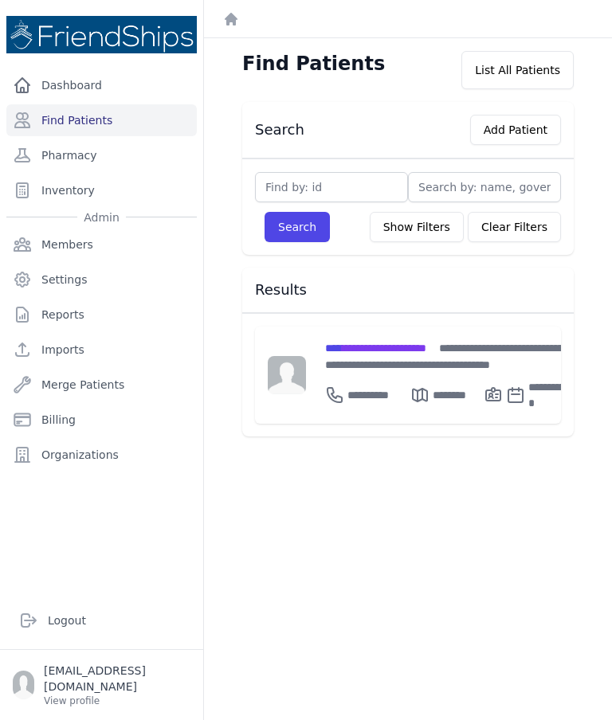
click at [407, 342] on span "**********" at bounding box center [375, 347] width 101 height 11
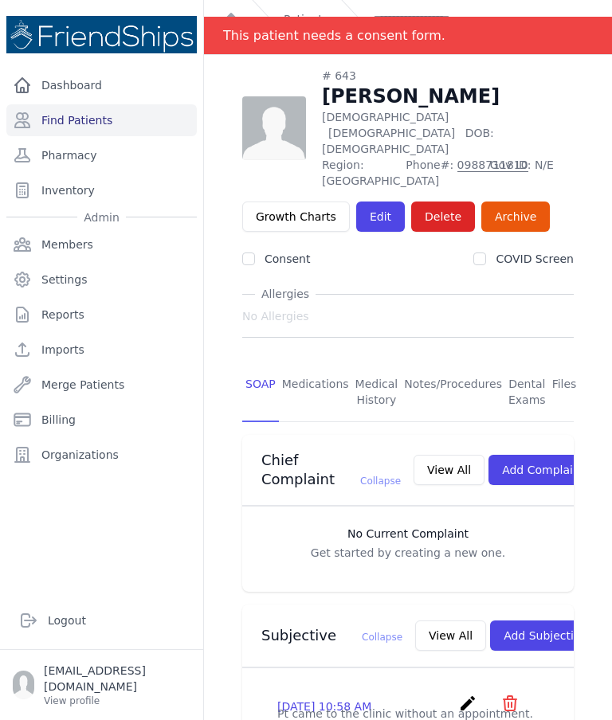
scroll to position [-2, 0]
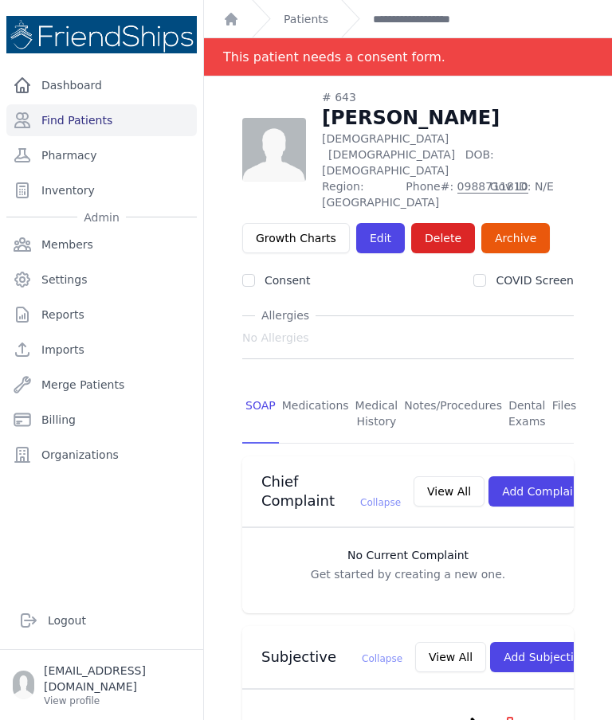
click at [78, 115] on link "Find Patients" at bounding box center [101, 120] width 190 height 32
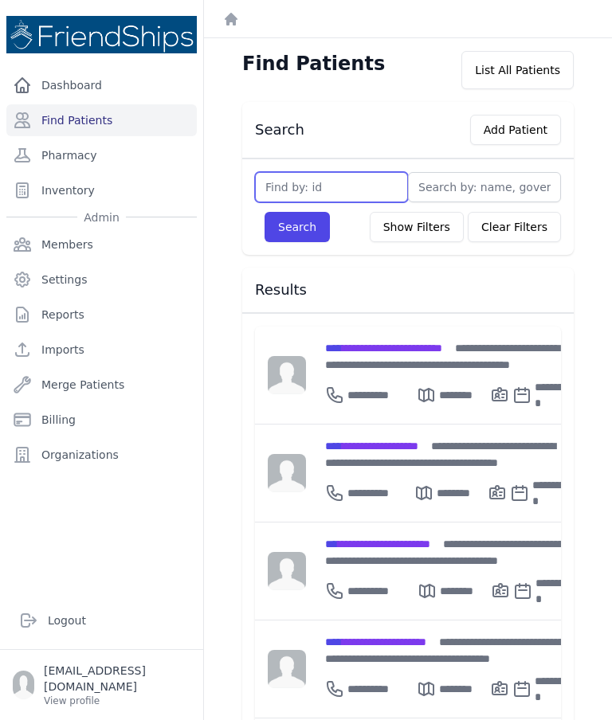
click at [358, 187] on input "text" at bounding box center [331, 187] width 153 height 30
type input "617"
click at [292, 219] on button "Search" at bounding box center [296, 227] width 65 height 30
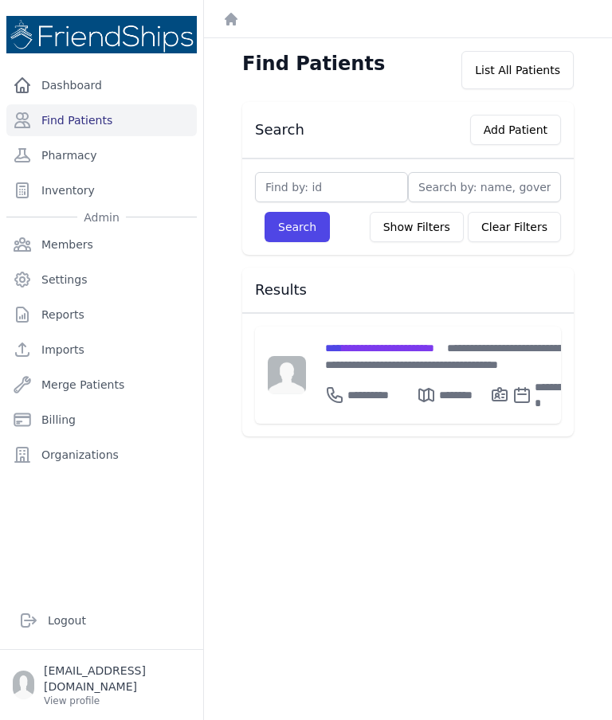
click at [407, 354] on div "**********" at bounding box center [449, 355] width 248 height 33
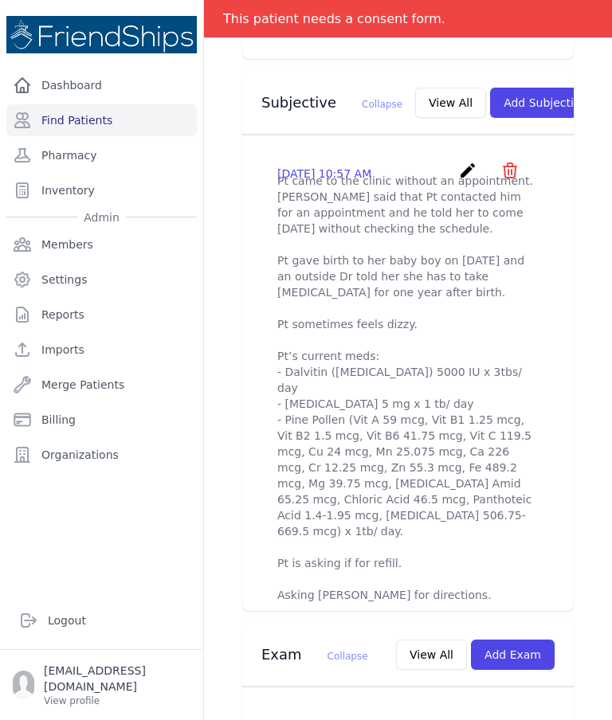
scroll to position [556, 0]
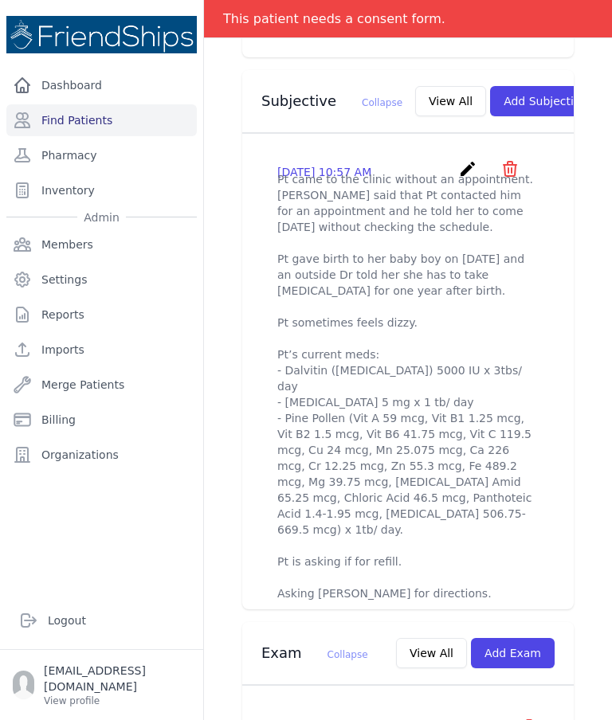
click at [504, 92] on button "Add Subjective" at bounding box center [545, 101] width 111 height 30
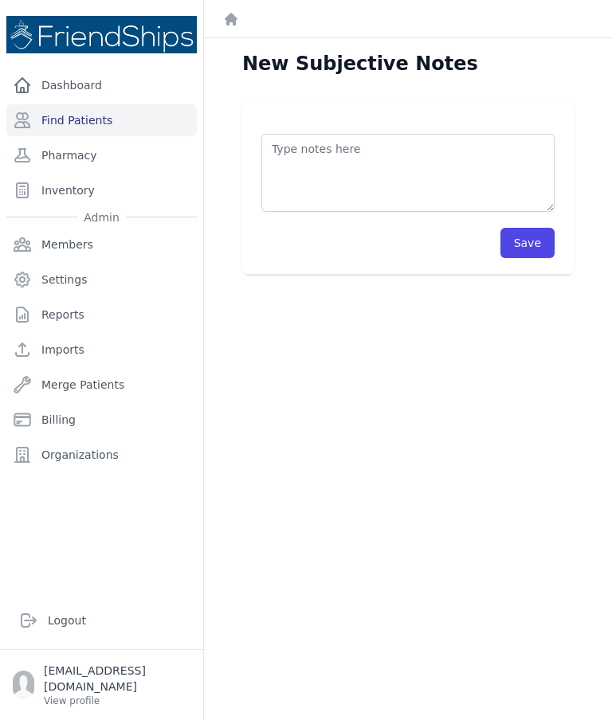
click at [440, 180] on textarea at bounding box center [407, 173] width 293 height 78
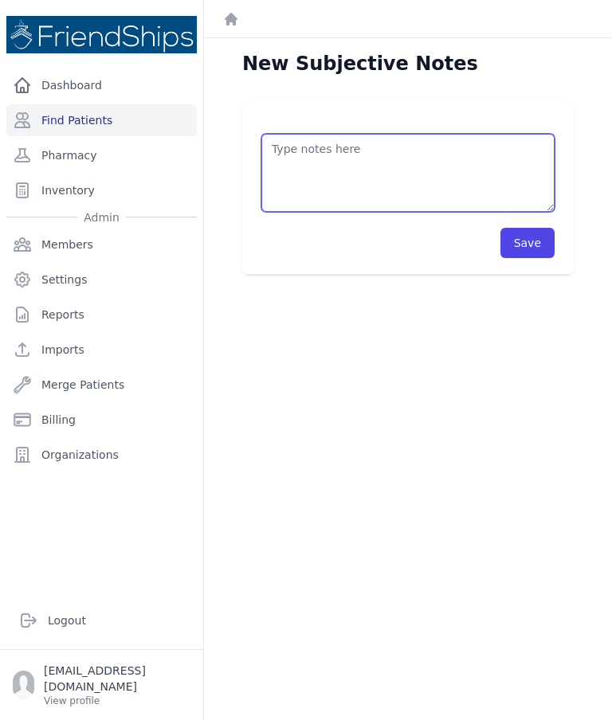
type textarea "W"
paste textarea "We contacted the Pt not to come today Following up with Dr. Tolar."
click at [496, 151] on textarea "We contacted the Pt not to come today Following up with Dr. Tolar." at bounding box center [407, 173] width 293 height 78
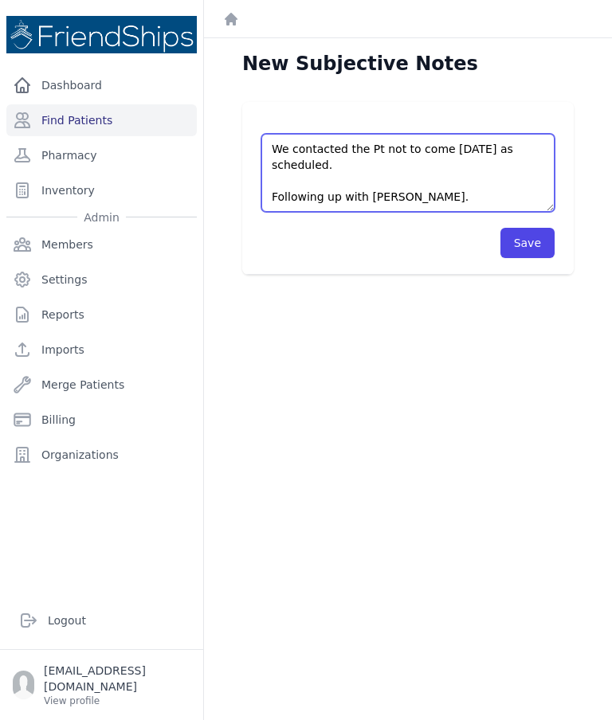
type textarea "We contacted the Pt not to come today as scheduled. Following up with Dr. Tolar."
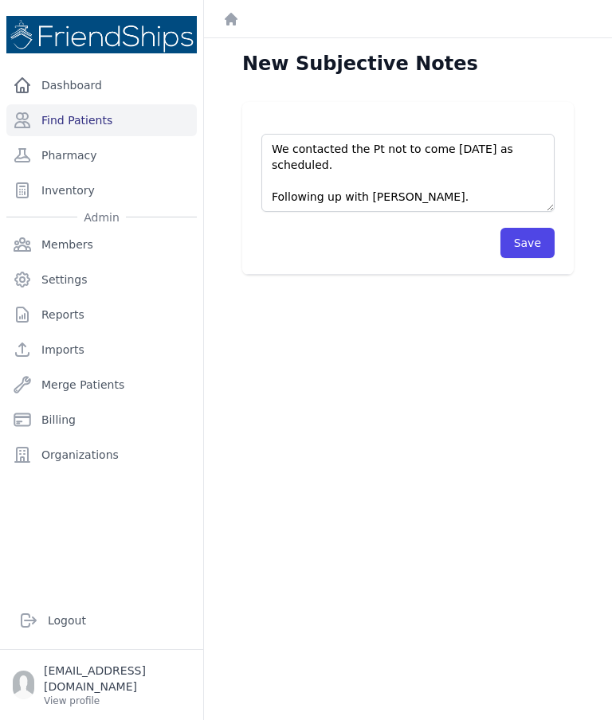
click at [540, 237] on button "Save" at bounding box center [527, 243] width 54 height 30
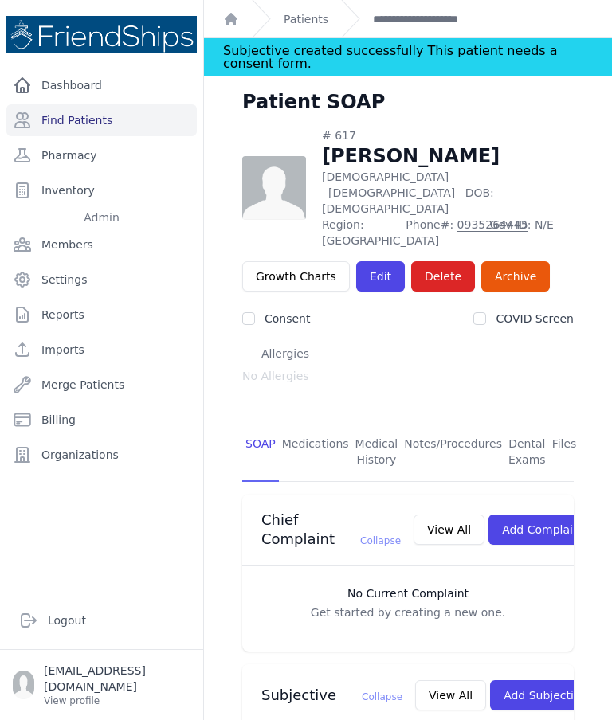
click at [69, 127] on link "Find Patients" at bounding box center [101, 120] width 190 height 32
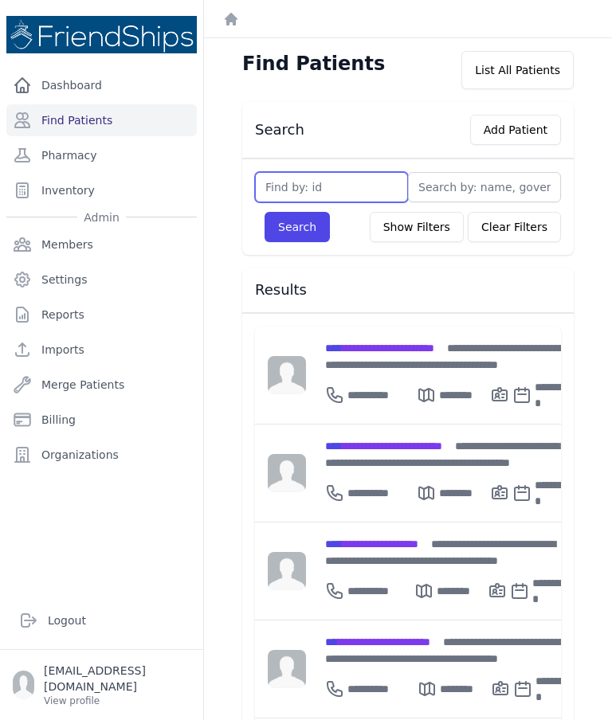
click at [358, 181] on input "text" at bounding box center [331, 187] width 153 height 30
type input "428"
click at [313, 216] on button "Search" at bounding box center [296, 227] width 65 height 30
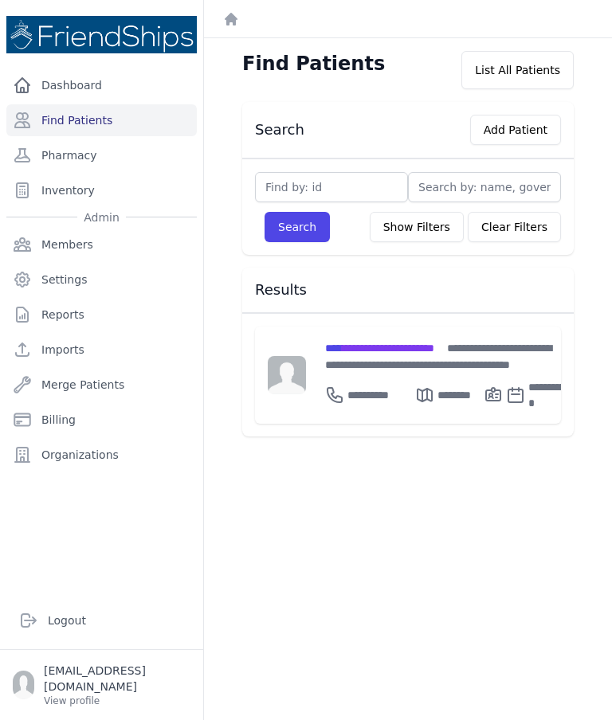
click at [432, 346] on span "**********" at bounding box center [379, 347] width 109 height 11
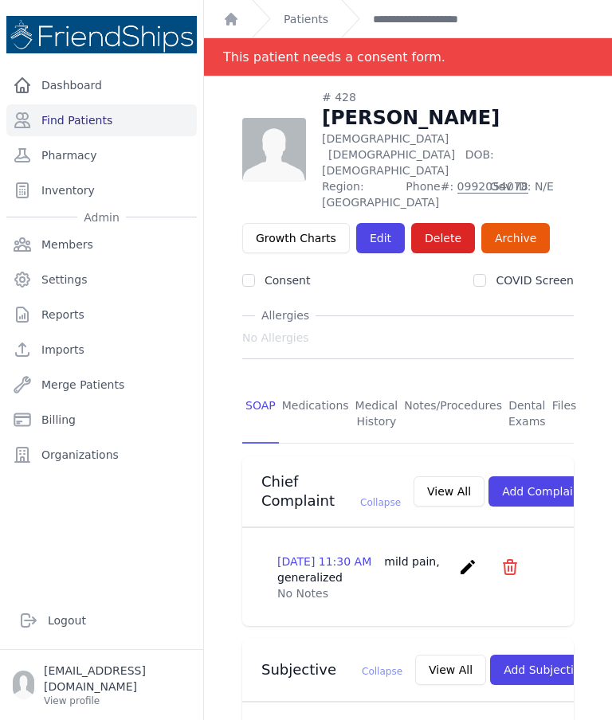
click at [307, 22] on link "Patients" at bounding box center [305, 19] width 45 height 16
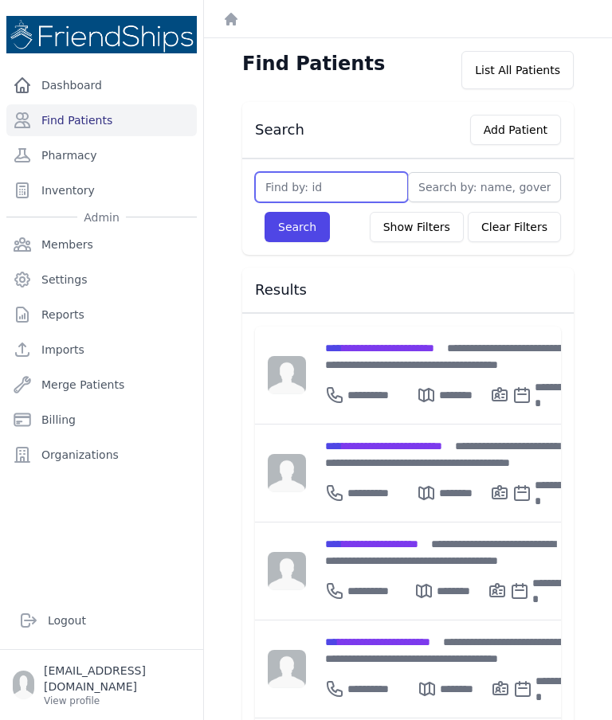
click at [360, 183] on input "text" at bounding box center [331, 187] width 153 height 30
type input "755"
click at [300, 225] on button "Search" at bounding box center [296, 227] width 65 height 30
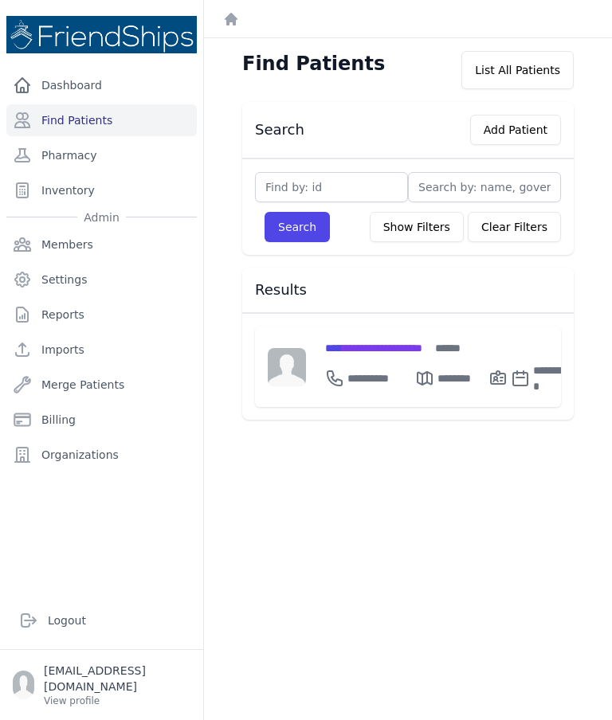
click at [375, 348] on span "**********" at bounding box center [373, 347] width 97 height 11
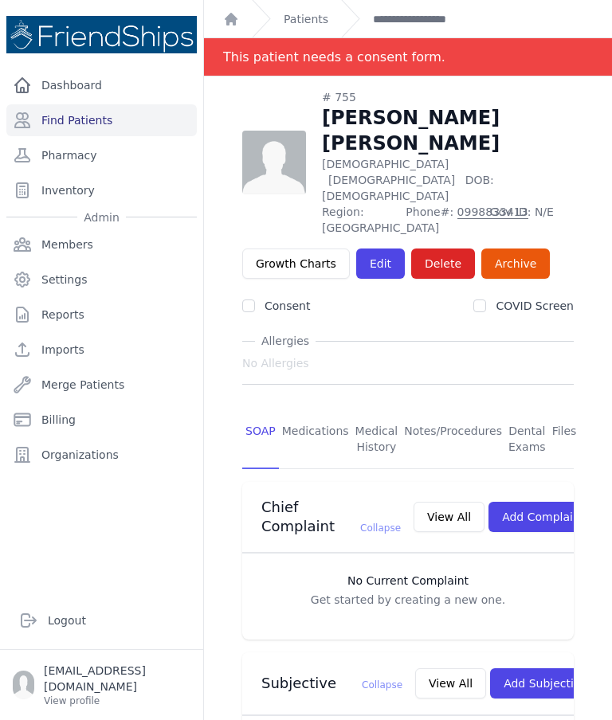
click at [527, 502] on button "Add Complaint" at bounding box center [542, 517] width 109 height 30
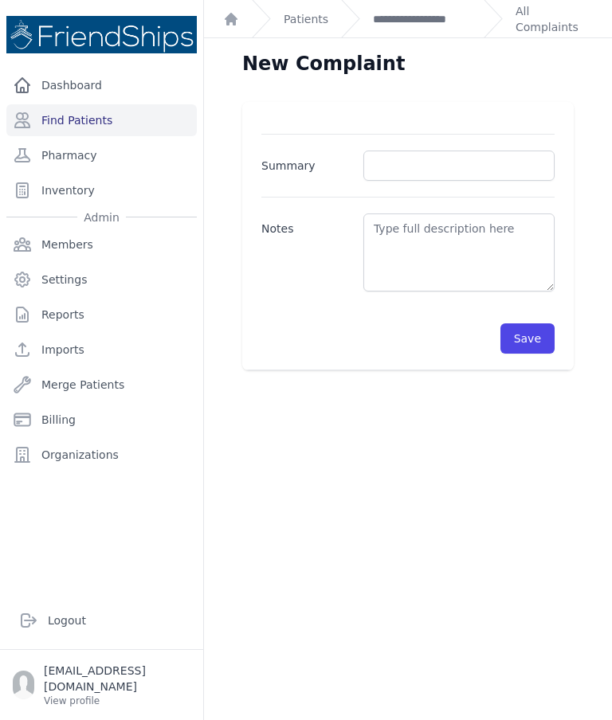
click at [405, 6] on div "**********" at bounding box center [406, 18] width 130 height 37
click at [445, 17] on link "**********" at bounding box center [422, 19] width 98 height 16
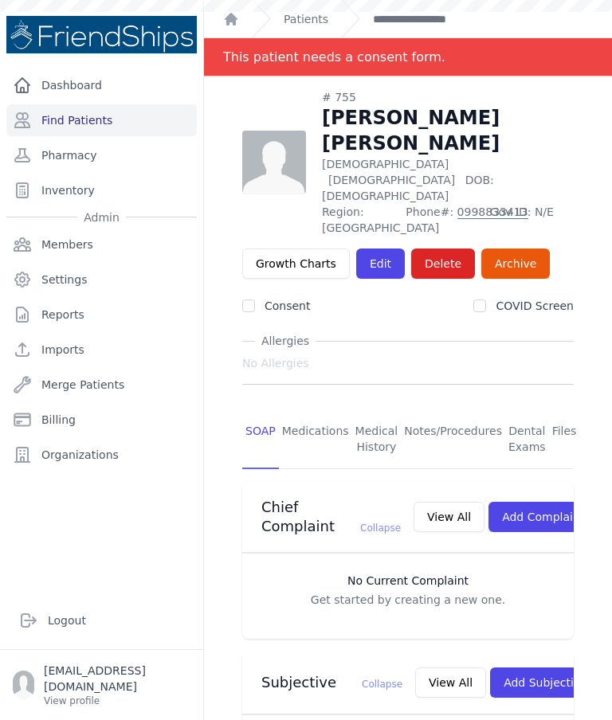
click at [80, 153] on link "Pharmacy" at bounding box center [101, 155] width 190 height 32
